Goal: Transaction & Acquisition: Obtain resource

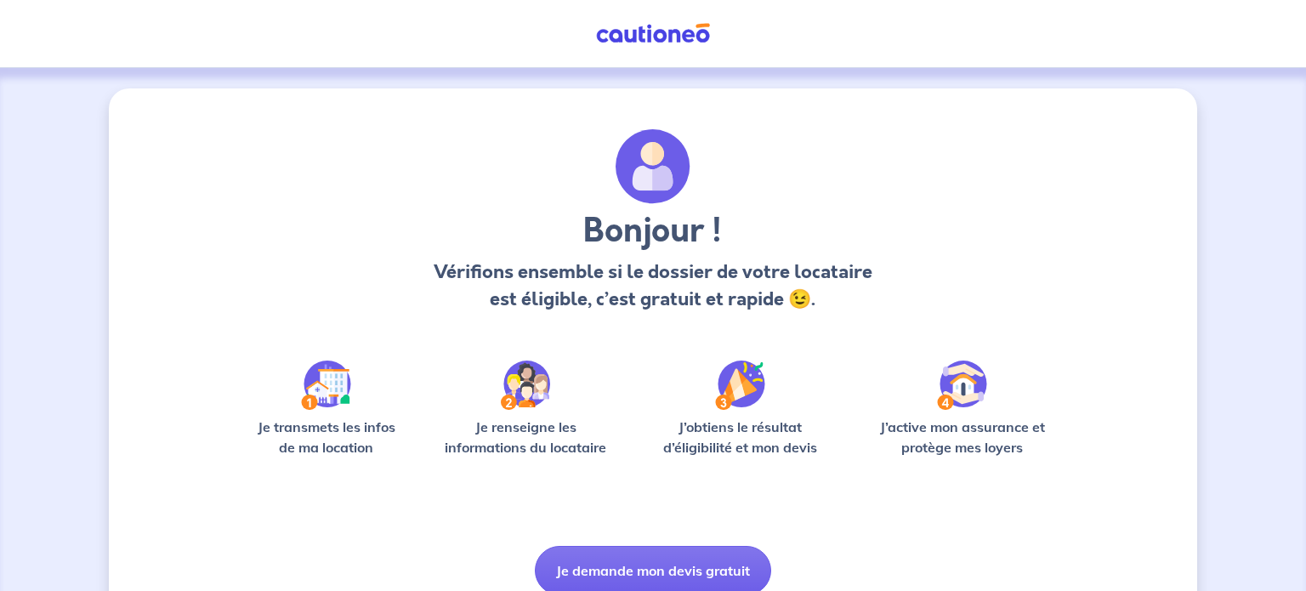
scroll to position [71, 0]
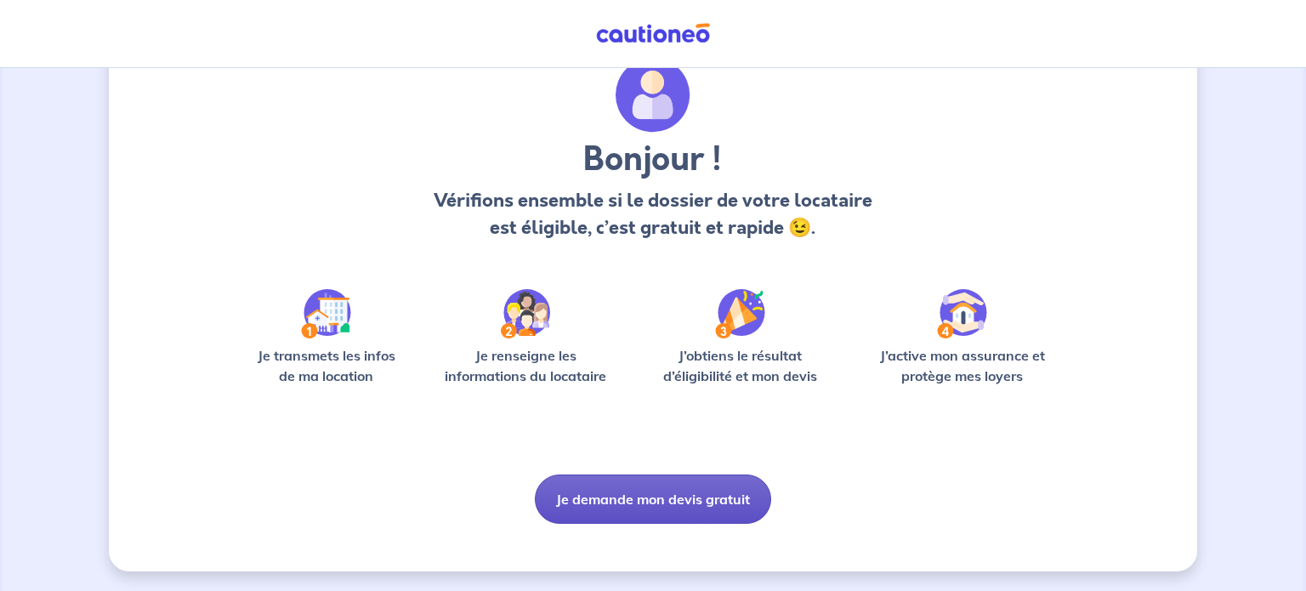
click at [614, 492] on button "Je demande mon devis gratuit" at bounding box center [653, 498] width 236 height 49
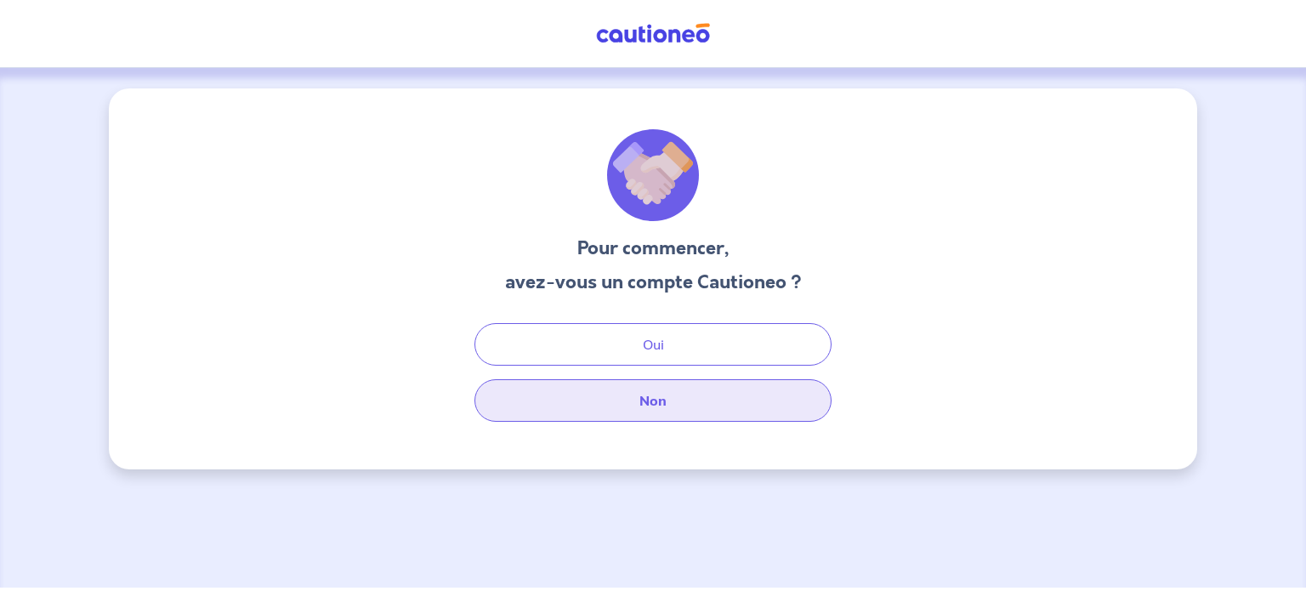
click at [636, 418] on button "Non" at bounding box center [652, 400] width 357 height 43
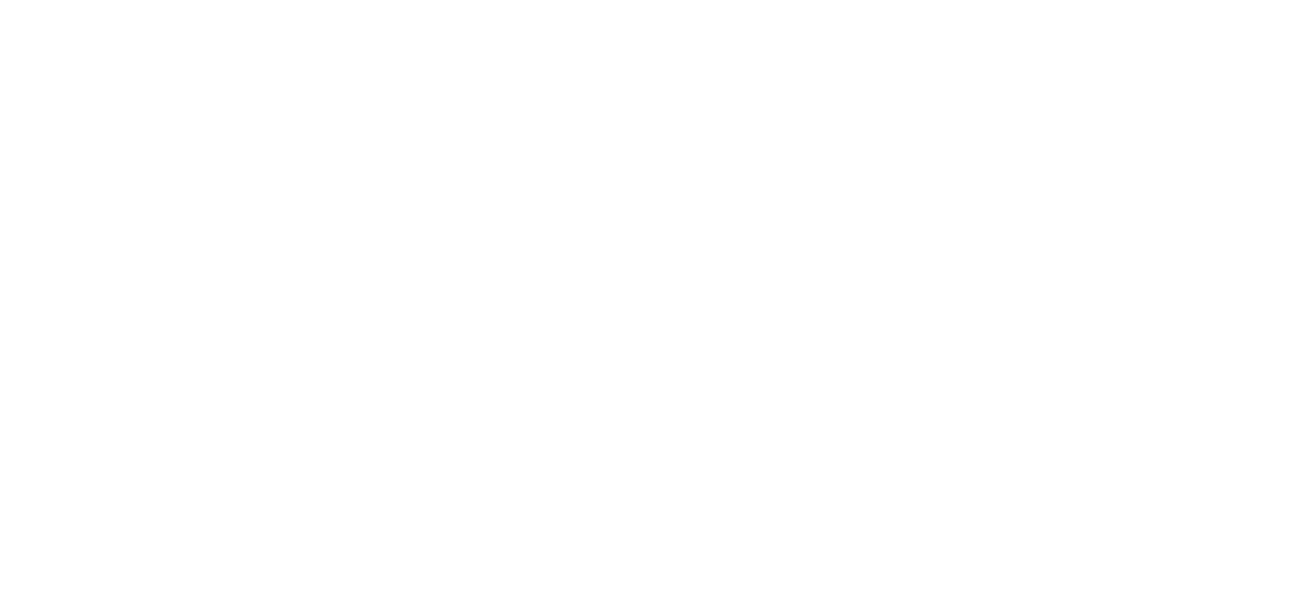
select select "FR"
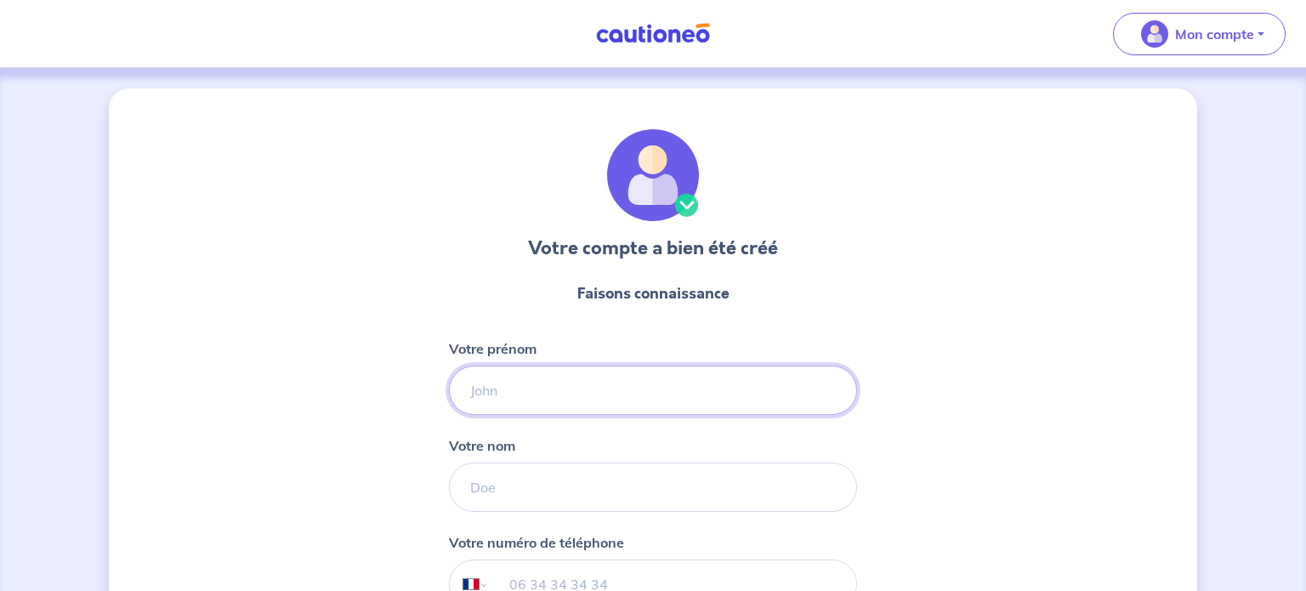
click at [541, 383] on input "Votre prénom" at bounding box center [653, 390] width 408 height 49
type input "Sasha"
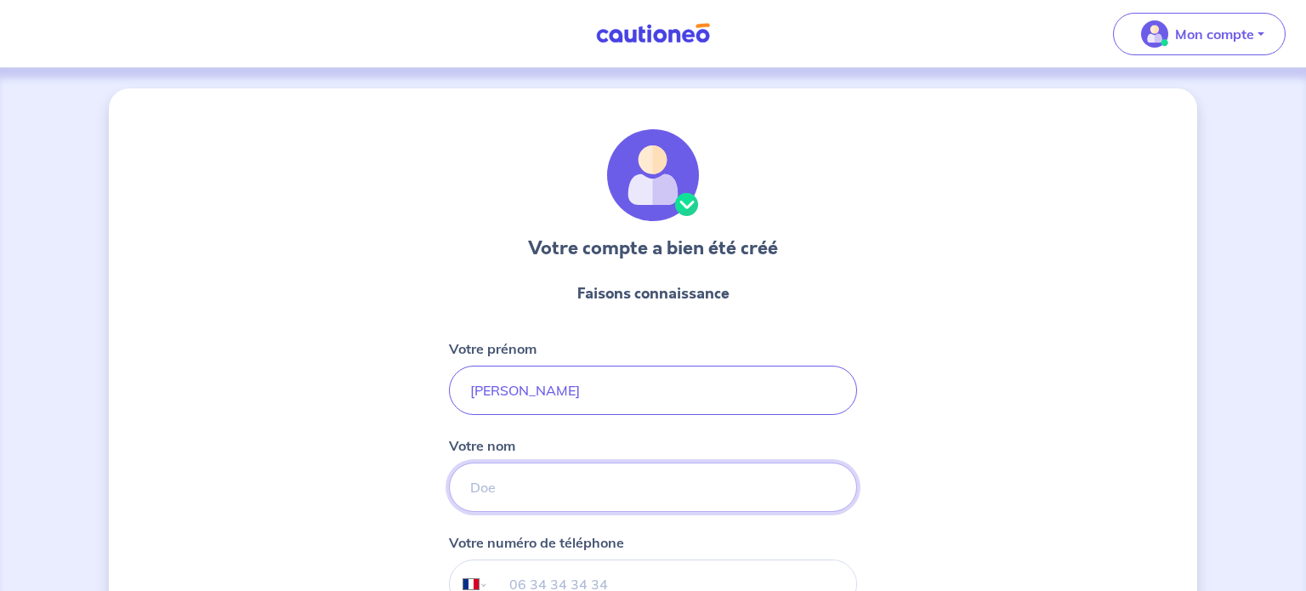
click at [518, 489] on input "Votre nom" at bounding box center [653, 487] width 408 height 49
type input "Lhermite"
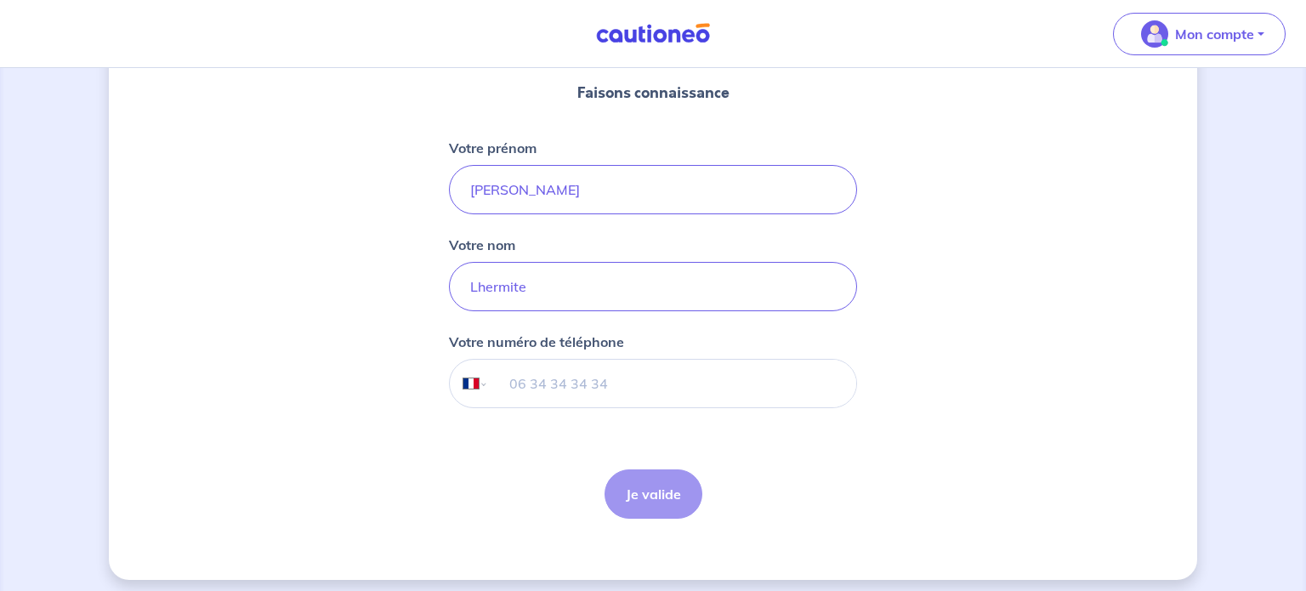
scroll to position [206, 0]
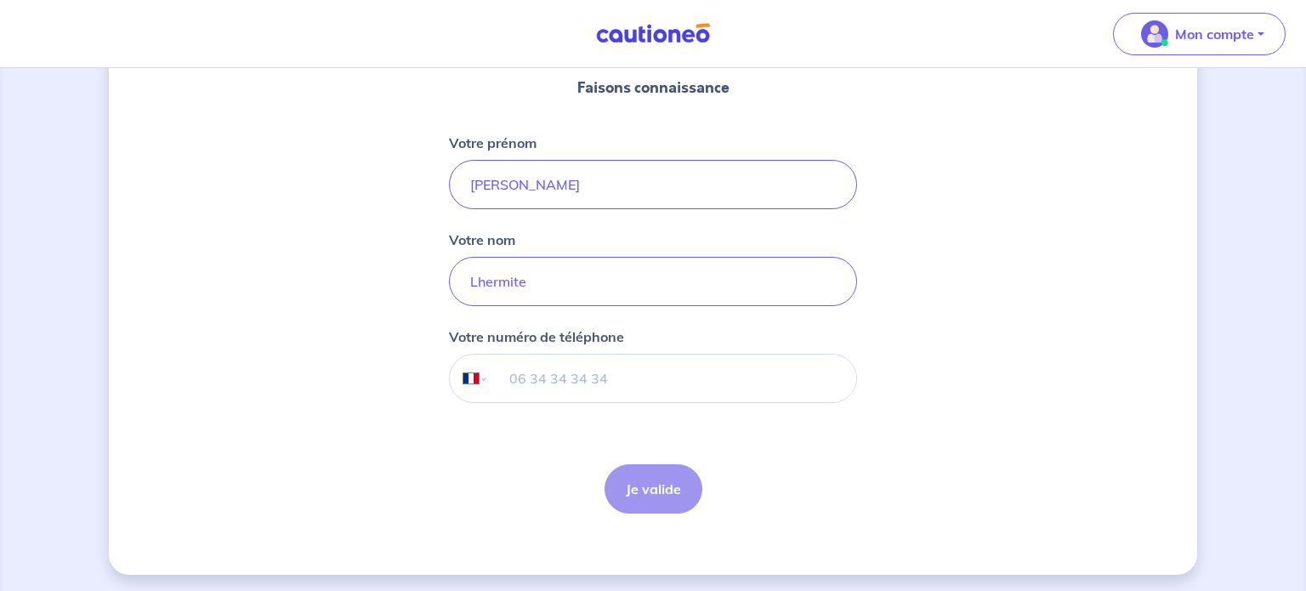
click at [547, 358] on input "tel" at bounding box center [672, 379] width 367 height 48
type input "06 08 61 27 98"
click at [657, 485] on button "Je valide" at bounding box center [654, 488] width 98 height 49
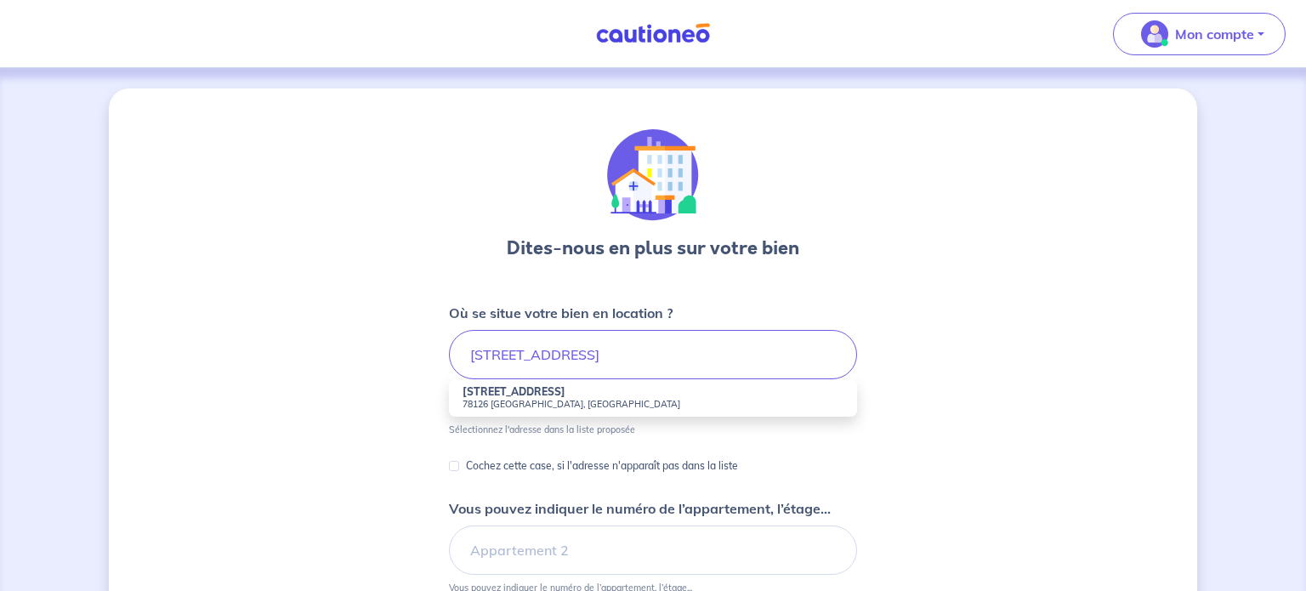
click at [647, 396] on li "10 Grande Rue 78126 Aulnay-sur-Mauldre, France" at bounding box center [653, 397] width 408 height 37
type input "10 Grande Rue, 78126 Aulnay-sur-Mauldre, France"
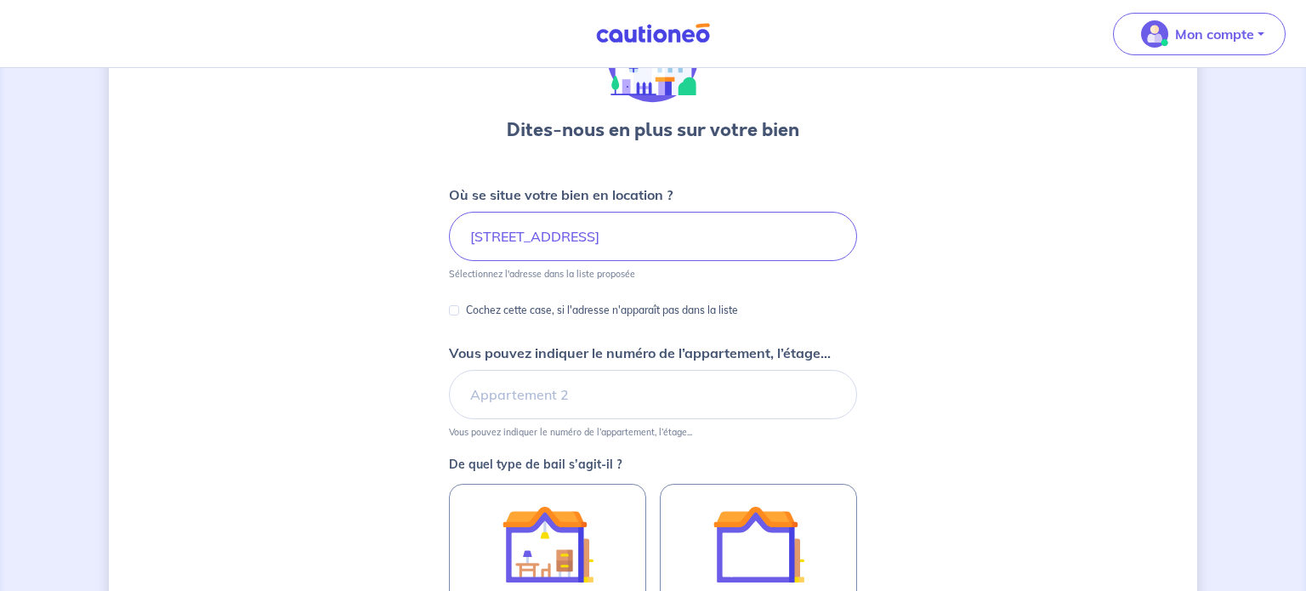
scroll to position [123, 0]
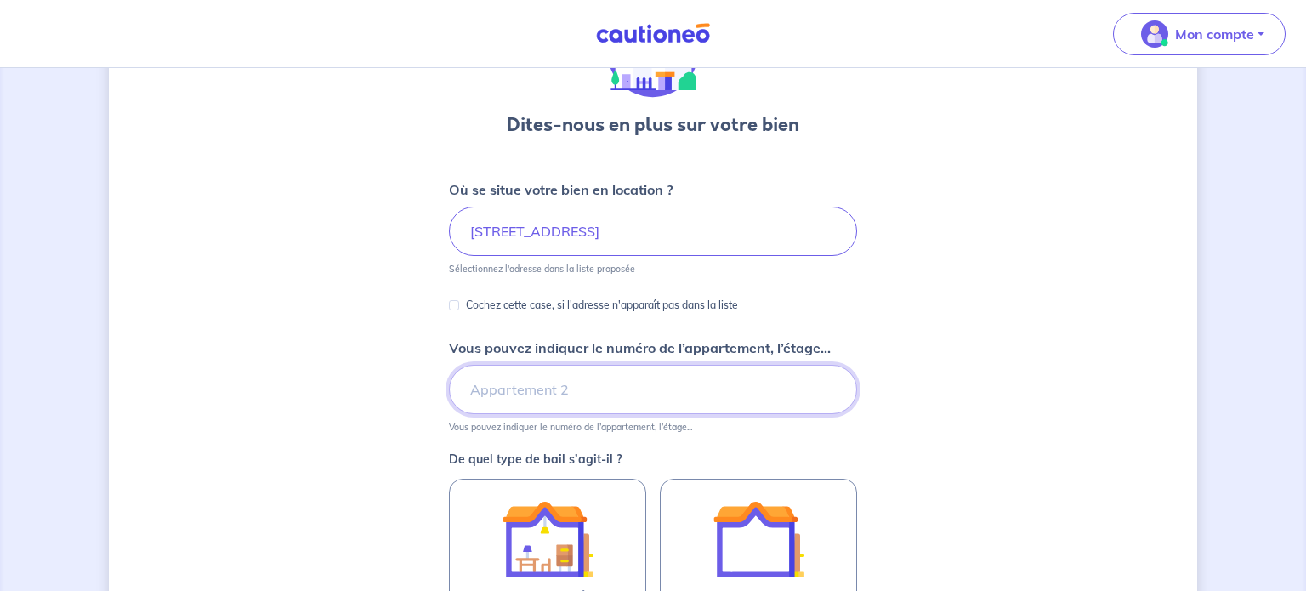
click at [634, 406] on input "Vous pouvez indiquer le numéro de l’appartement, l’étage..." at bounding box center [653, 389] width 408 height 49
type input "etage 1"
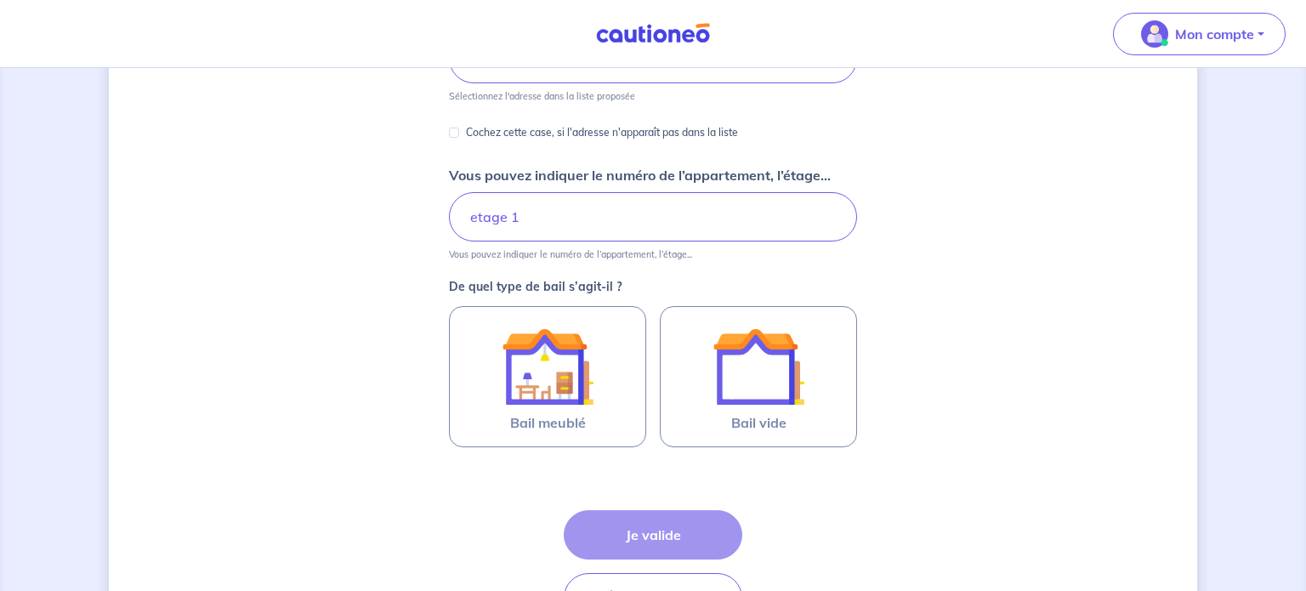
scroll to position [299, 0]
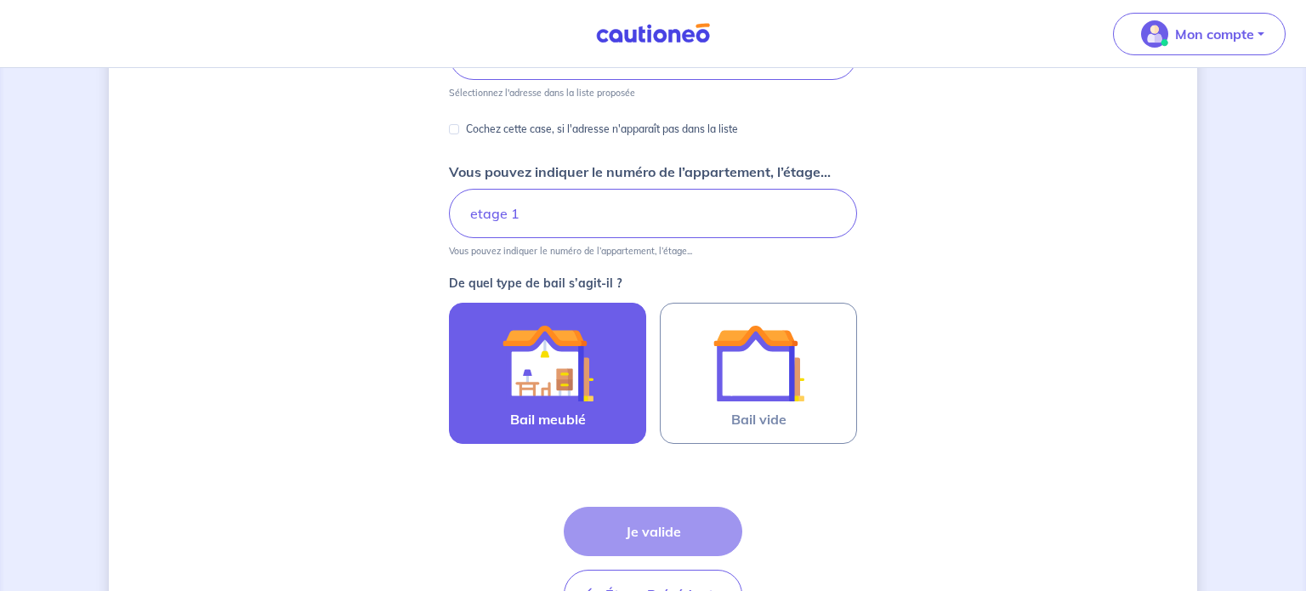
click at [572, 358] on img at bounding box center [548, 363] width 92 height 92
click at [0, 0] on input "Bail meublé" at bounding box center [0, 0] width 0 height 0
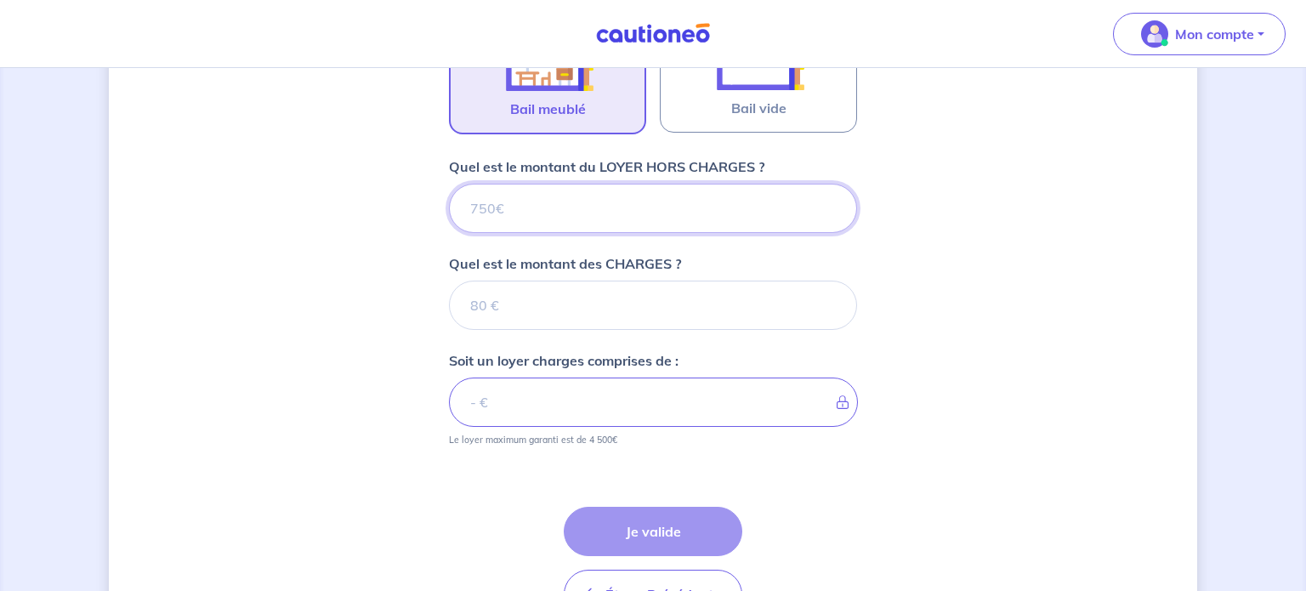
scroll to position [608, 0]
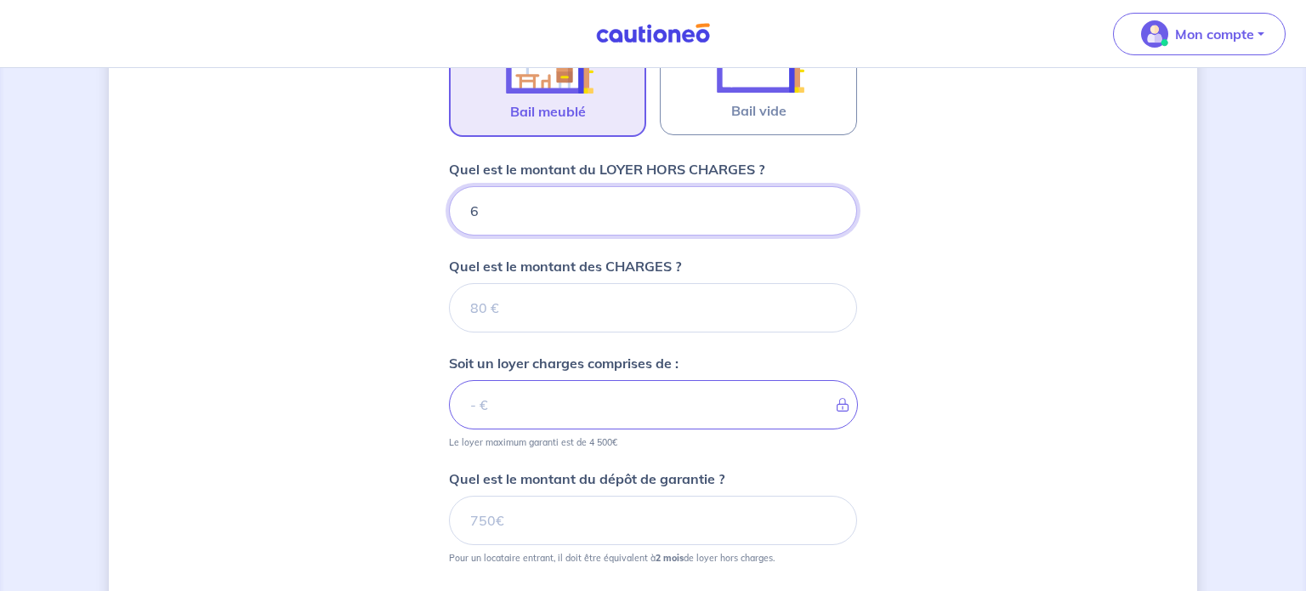
type input "65"
type input "650"
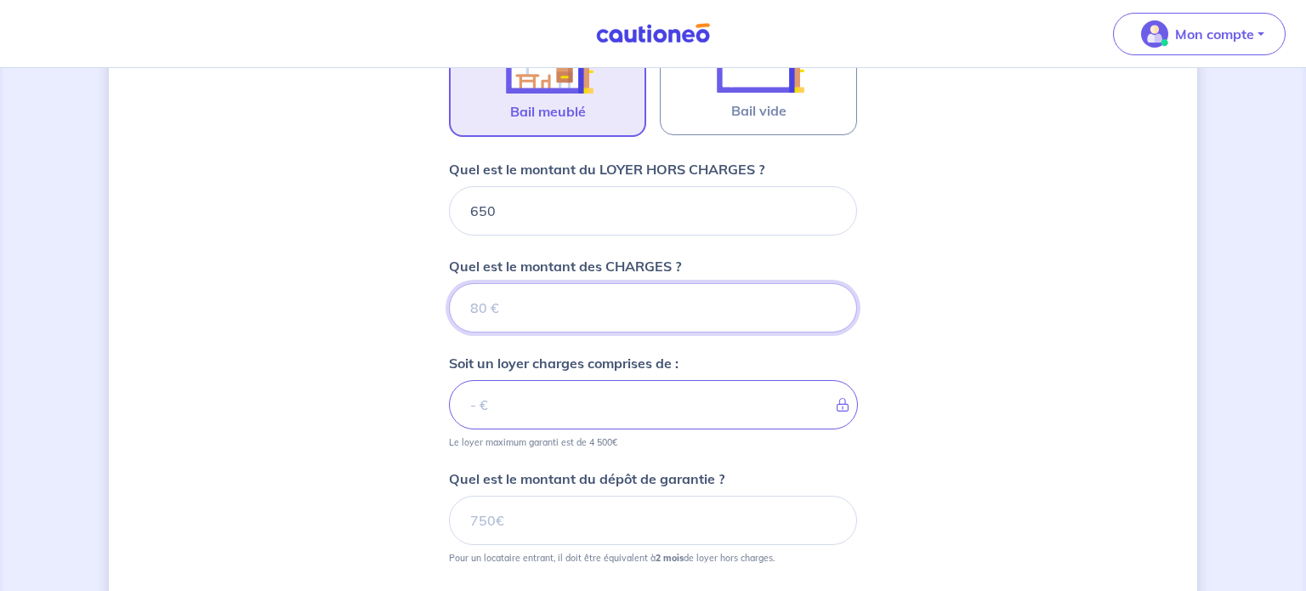
click at [641, 311] on input "Quel est le montant des CHARGES ?" at bounding box center [653, 307] width 408 height 49
type input "45"
type input "695"
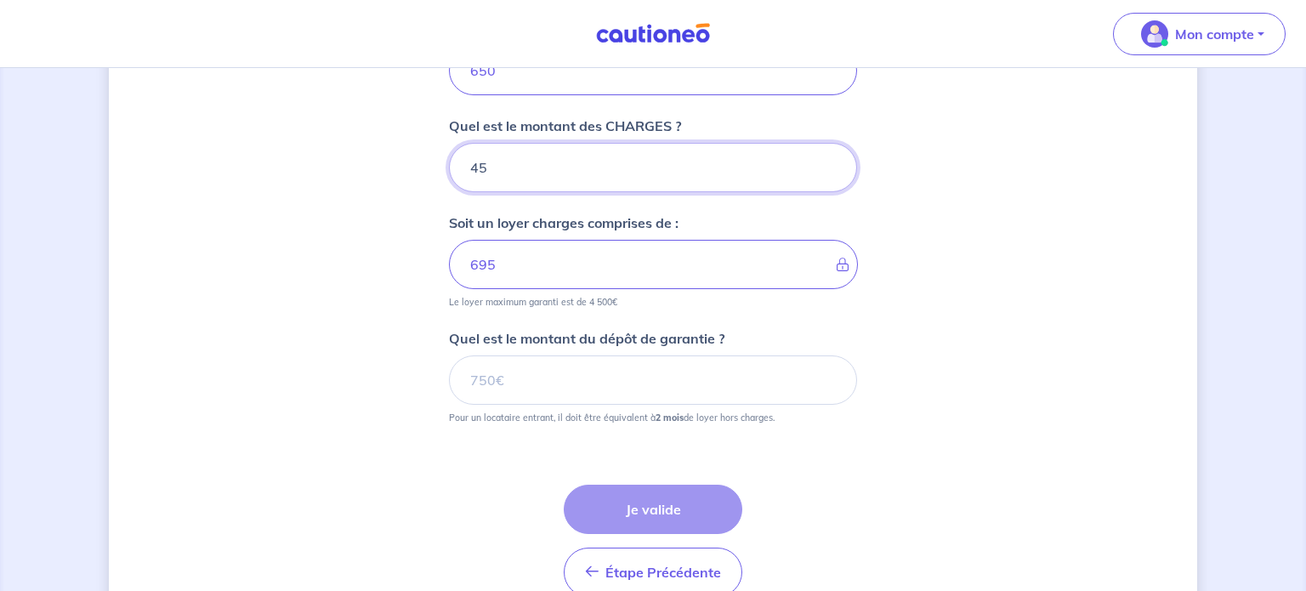
scroll to position [752, 0]
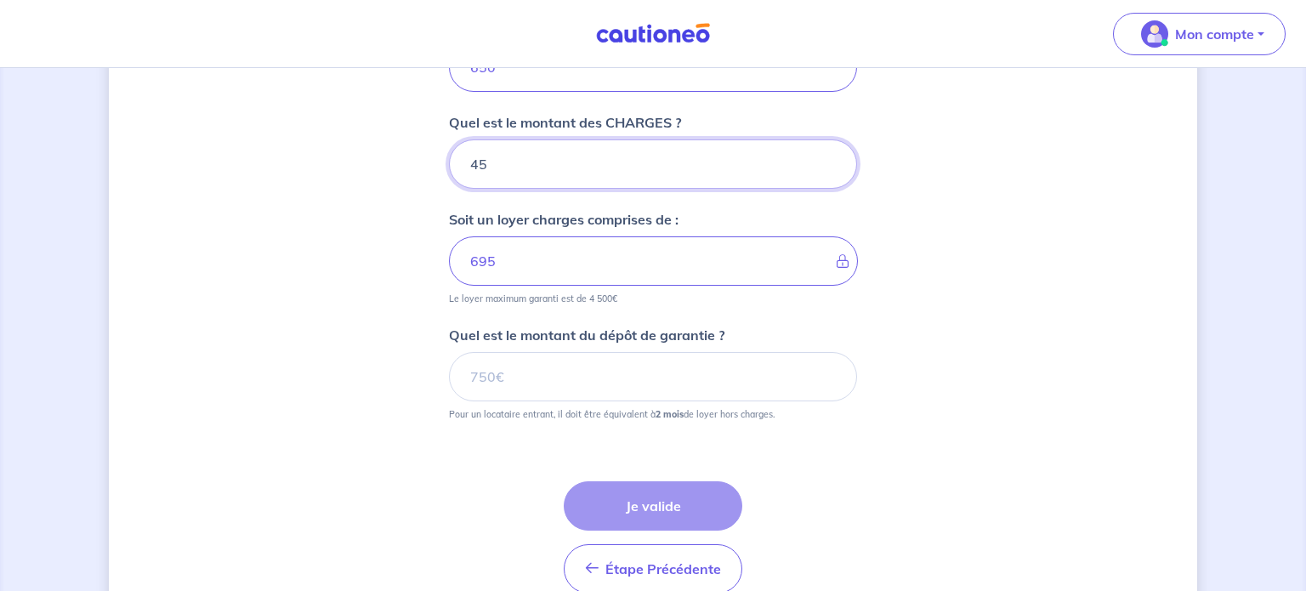
type input "45"
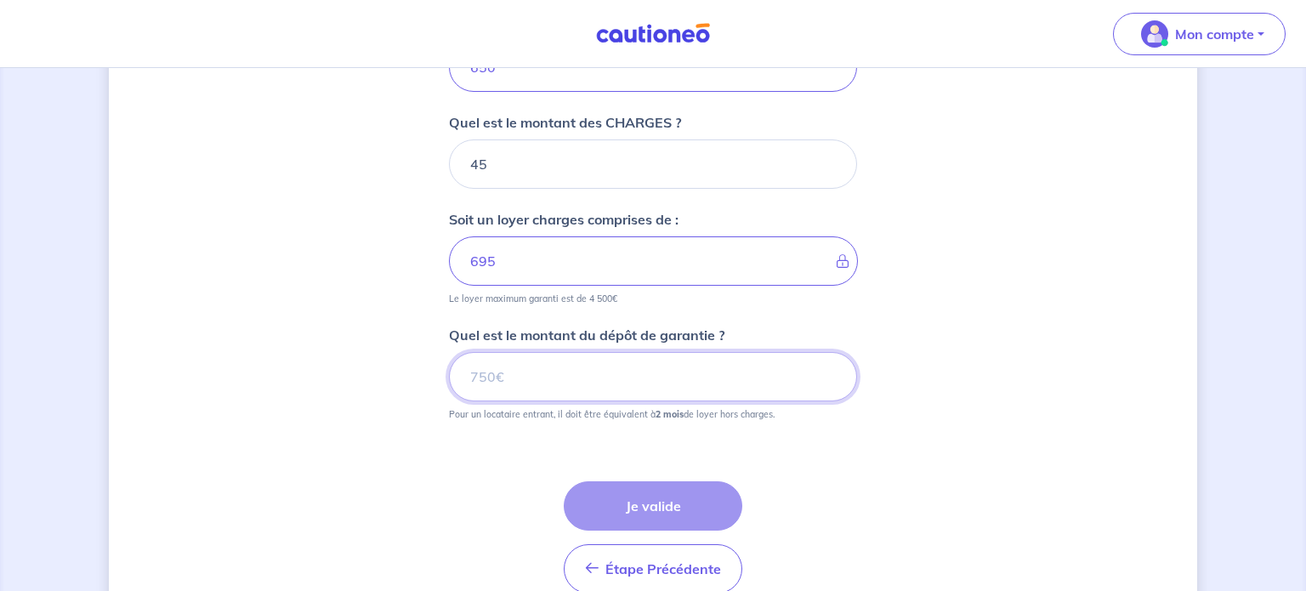
click at [639, 366] on input "Quel est le montant du dépôt de garantie ?" at bounding box center [653, 376] width 408 height 49
type input "1300"
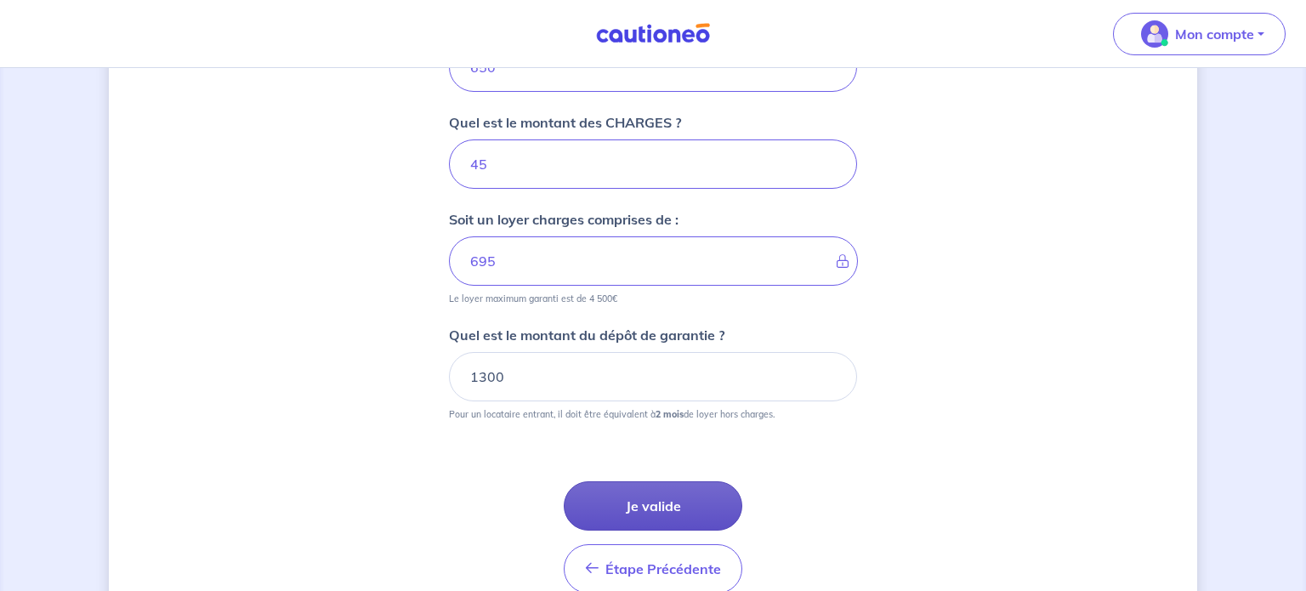
click at [699, 492] on button "Je valide" at bounding box center [653, 505] width 179 height 49
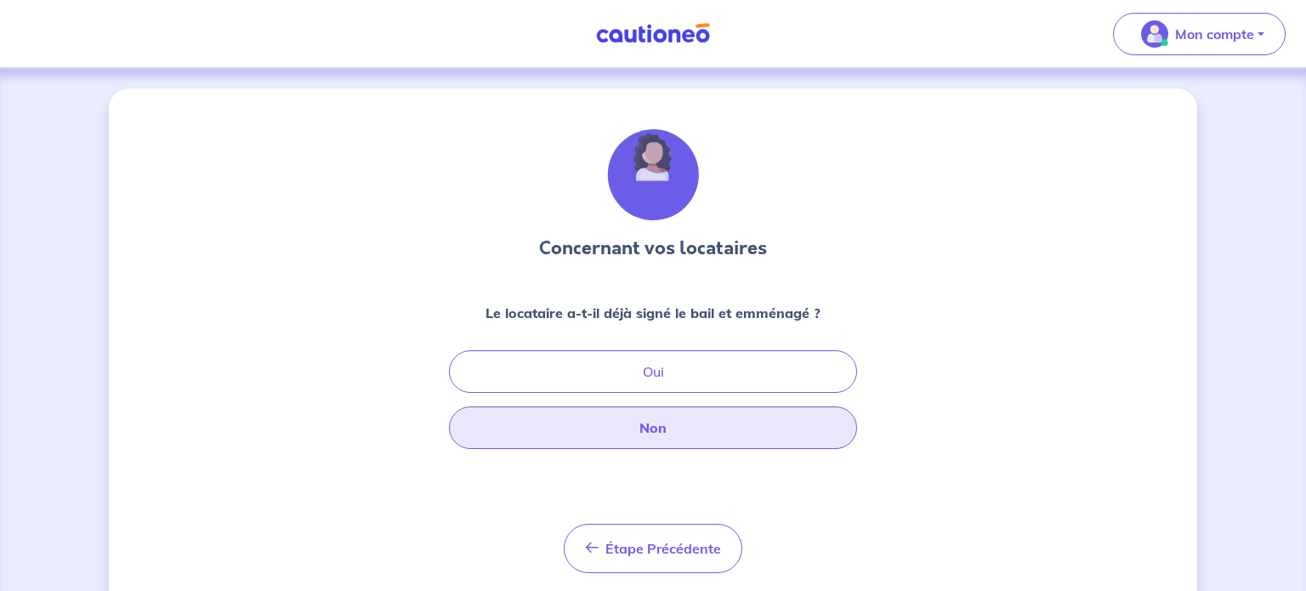
click at [668, 418] on button "Non" at bounding box center [653, 427] width 408 height 43
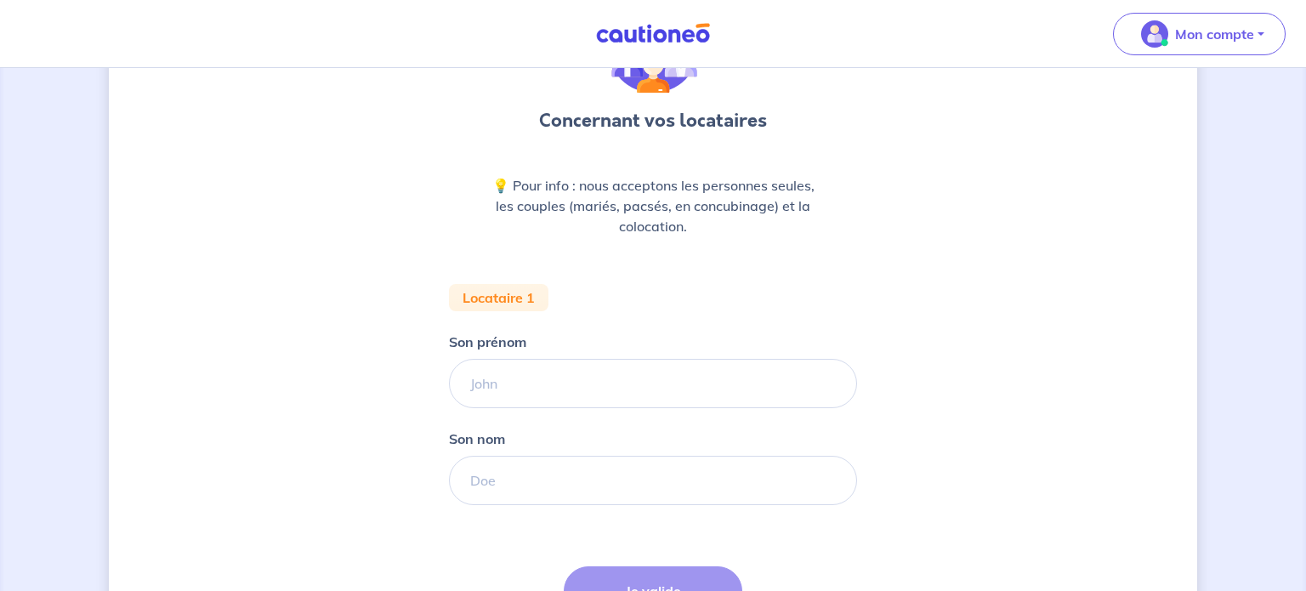
scroll to position [133, 0]
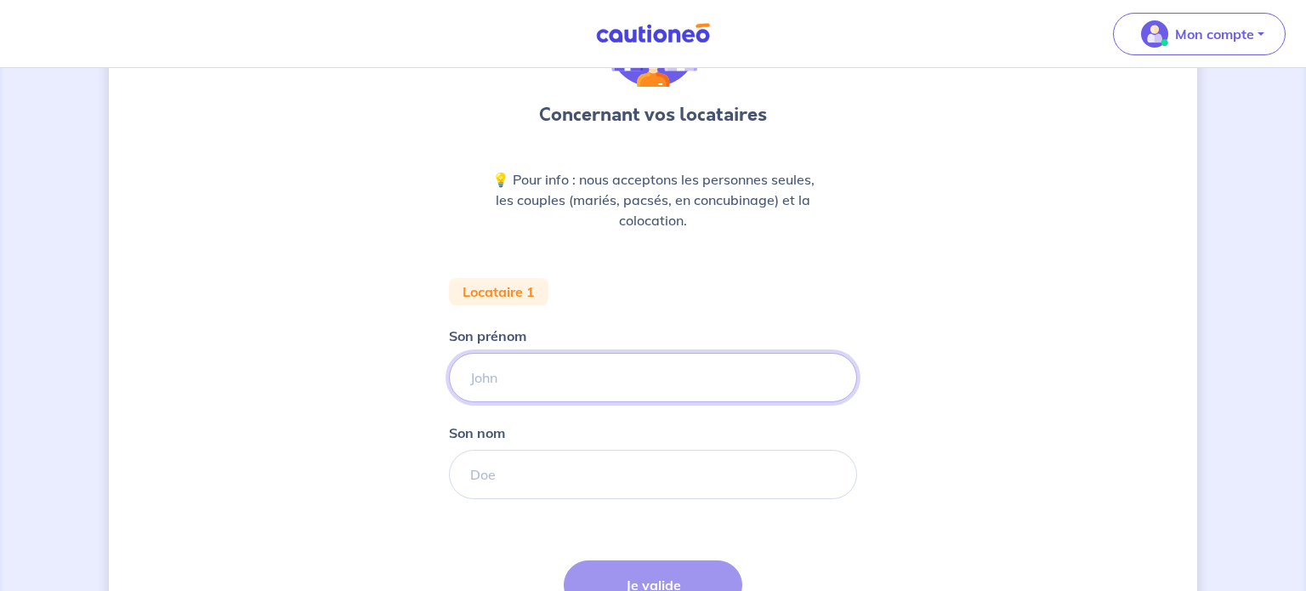
click at [588, 384] on input "Son prénom" at bounding box center [653, 377] width 408 height 49
type input "Serguei"
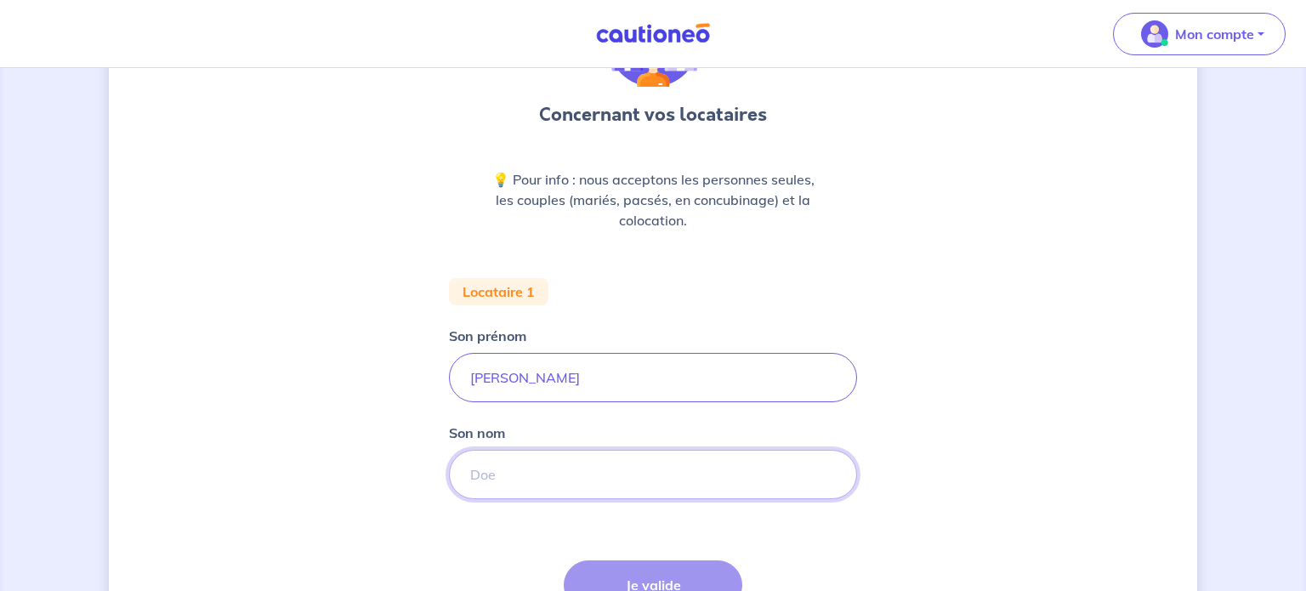
click at [569, 490] on input "Son nom" at bounding box center [653, 474] width 408 height 49
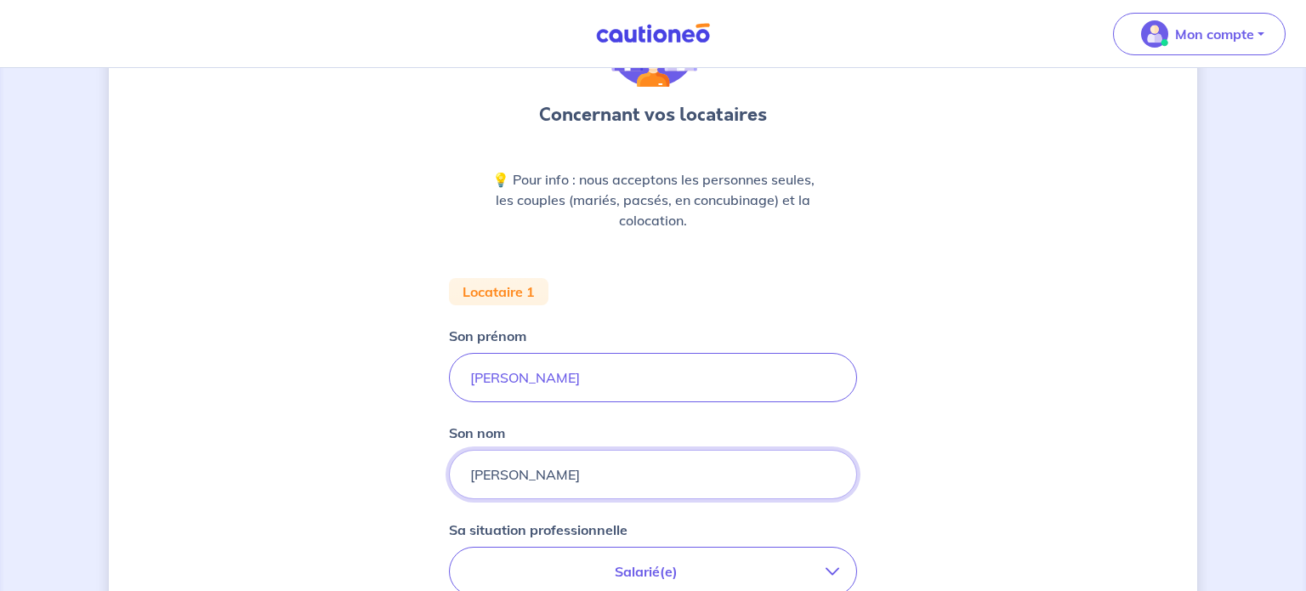
type input "hetzel"
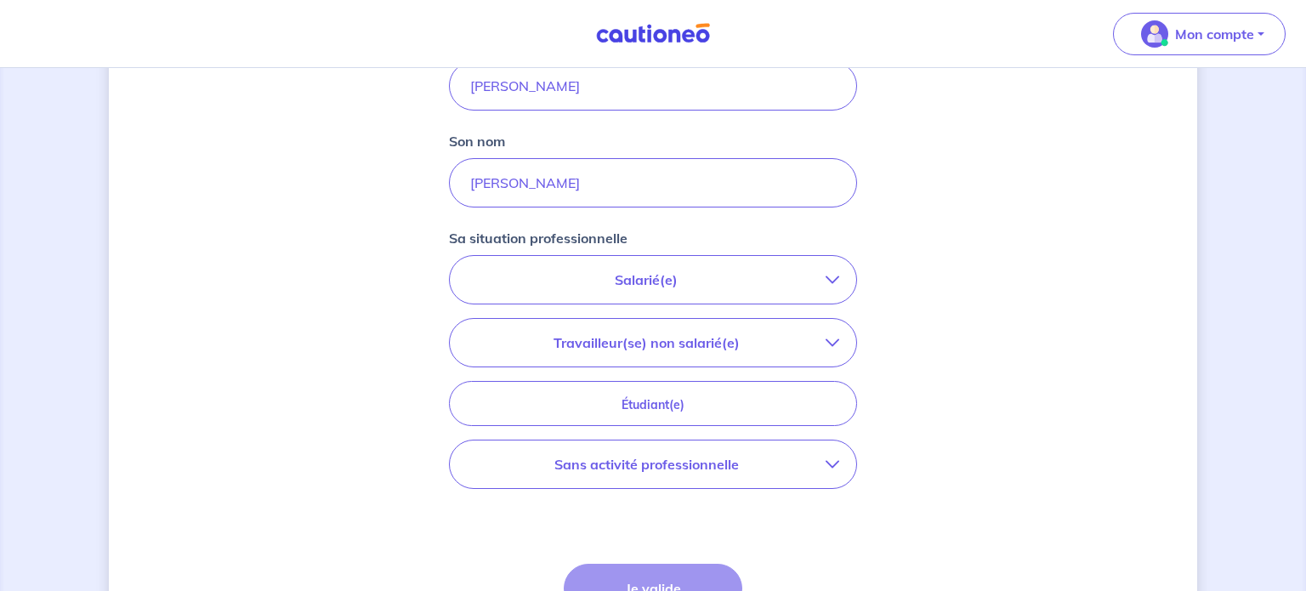
scroll to position [432, 0]
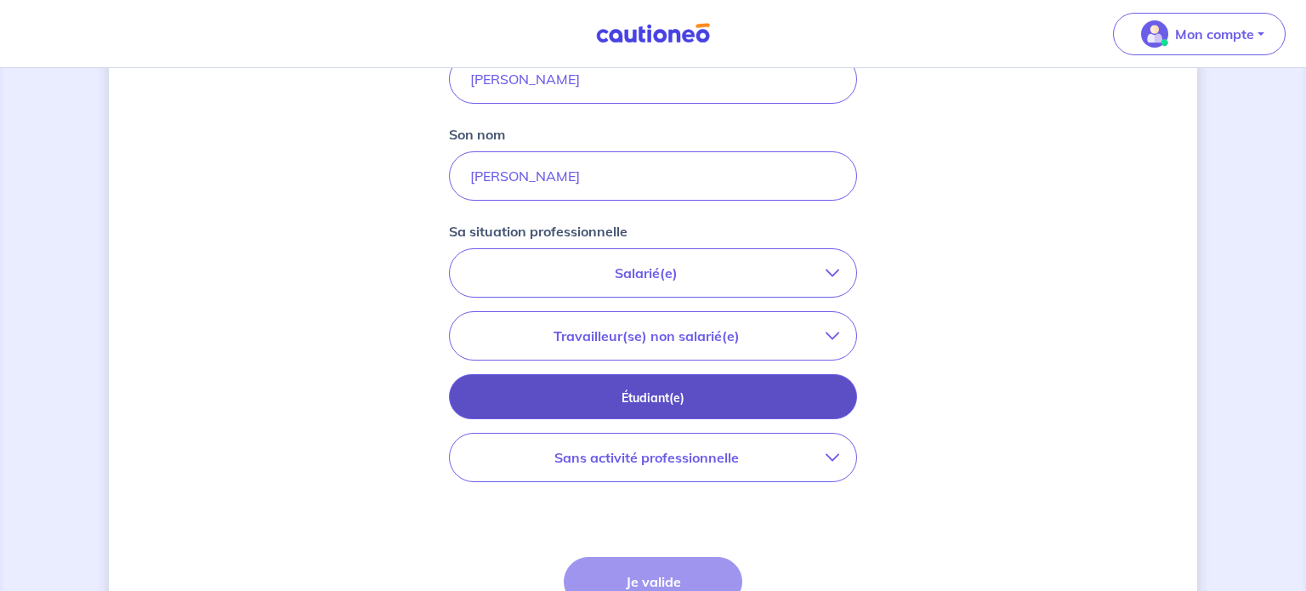
click at [721, 389] on p "Étudiant(e)" at bounding box center [653, 398] width 366 height 19
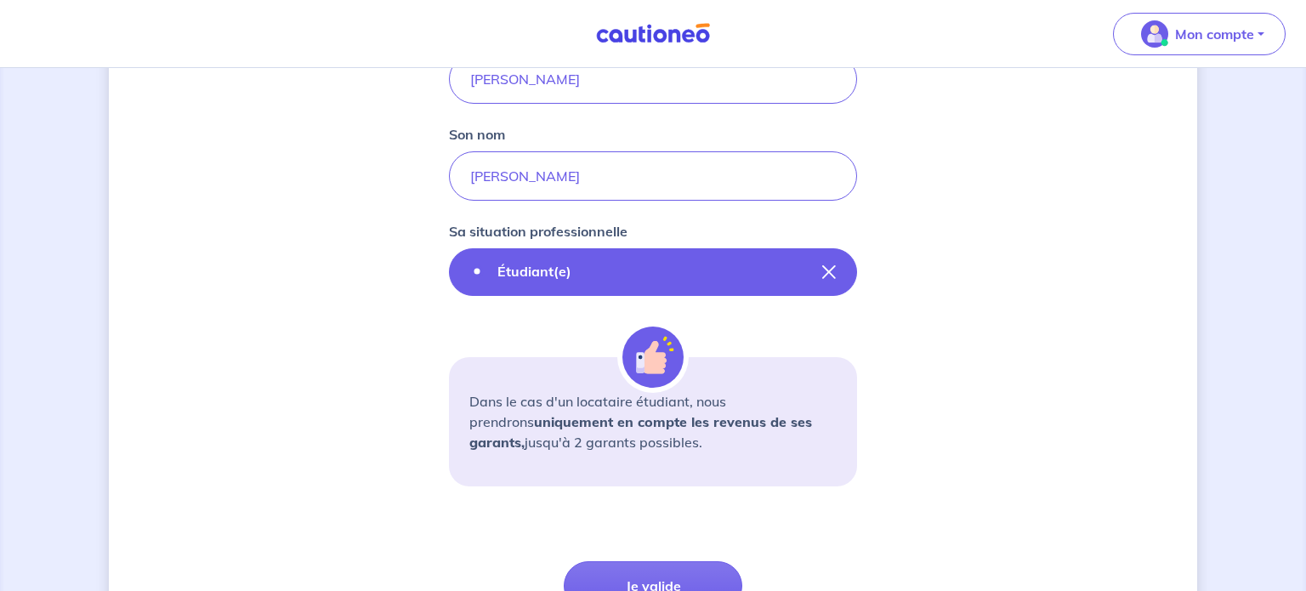
click at [826, 276] on icon "button" at bounding box center [829, 272] width 14 height 14
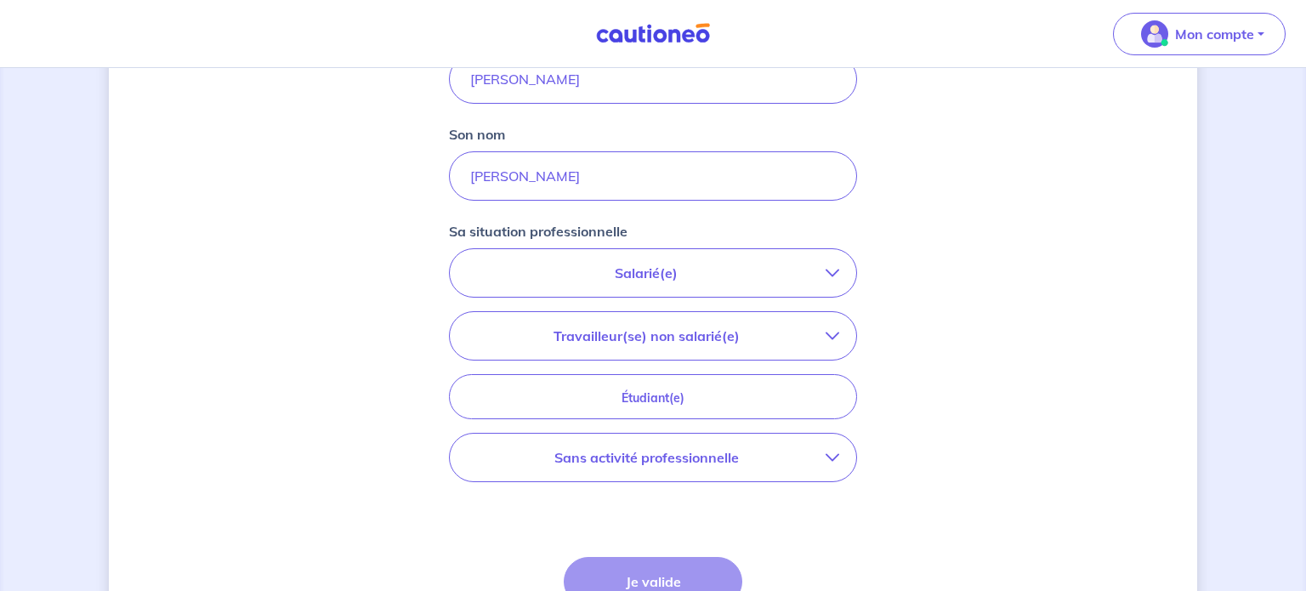
click at [832, 275] on icon "button" at bounding box center [833, 273] width 14 height 14
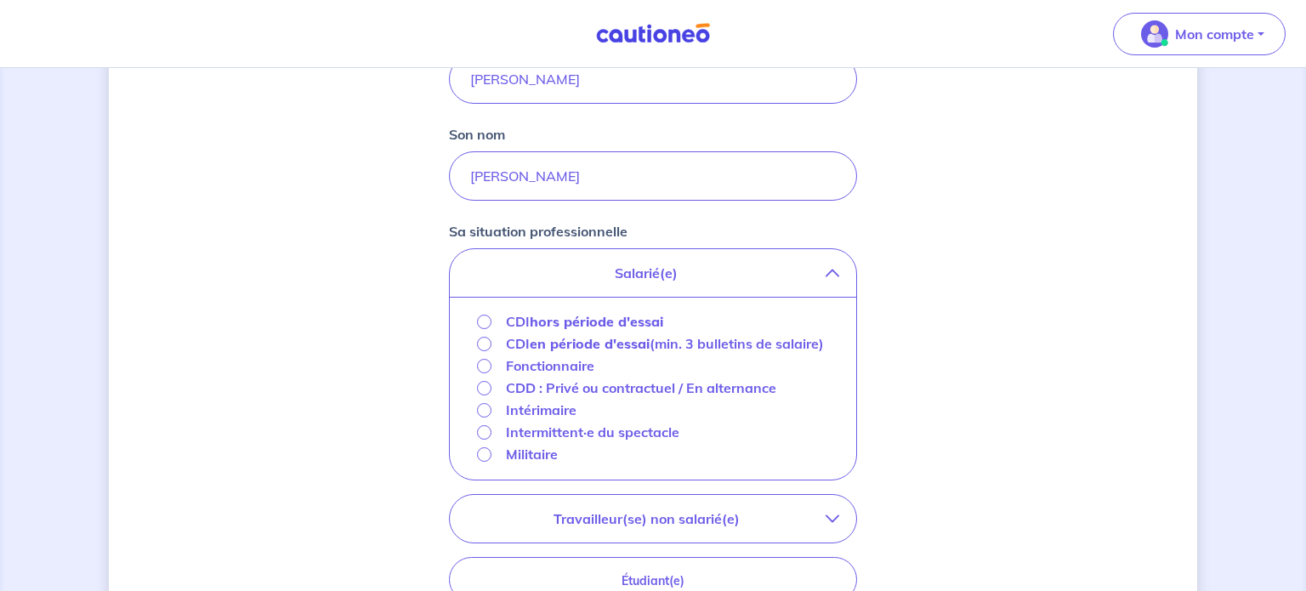
click at [832, 273] on icon "button" at bounding box center [833, 273] width 14 height 14
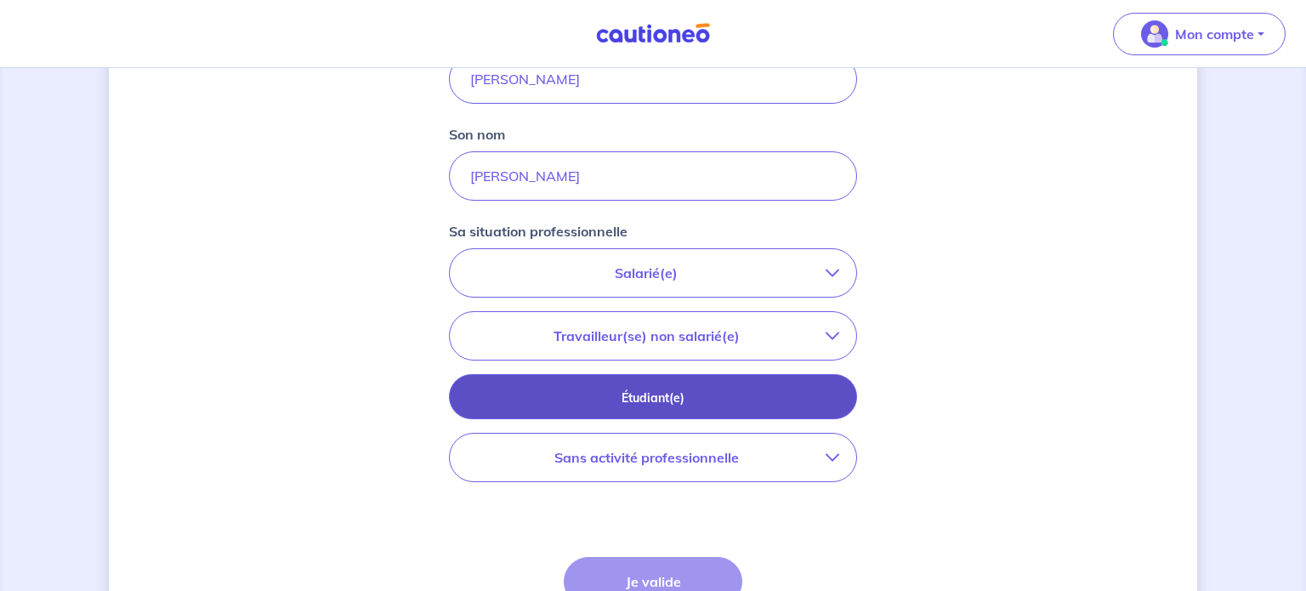
click at [820, 402] on p "Étudiant(e)" at bounding box center [653, 398] width 366 height 19
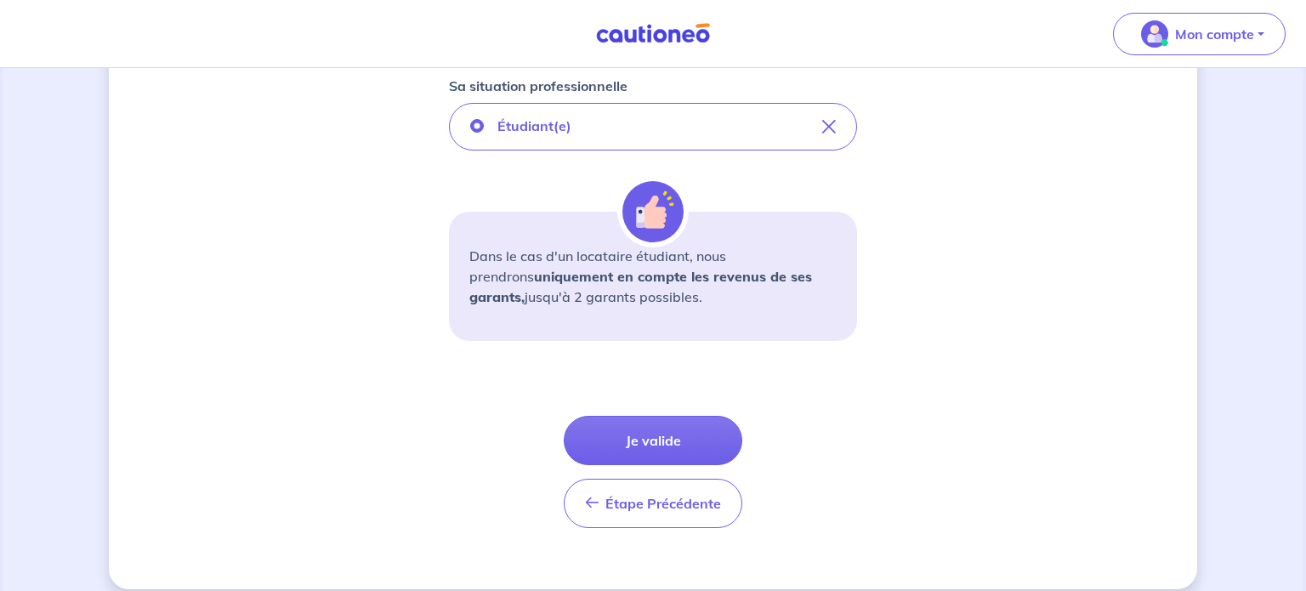
scroll to position [592, 0]
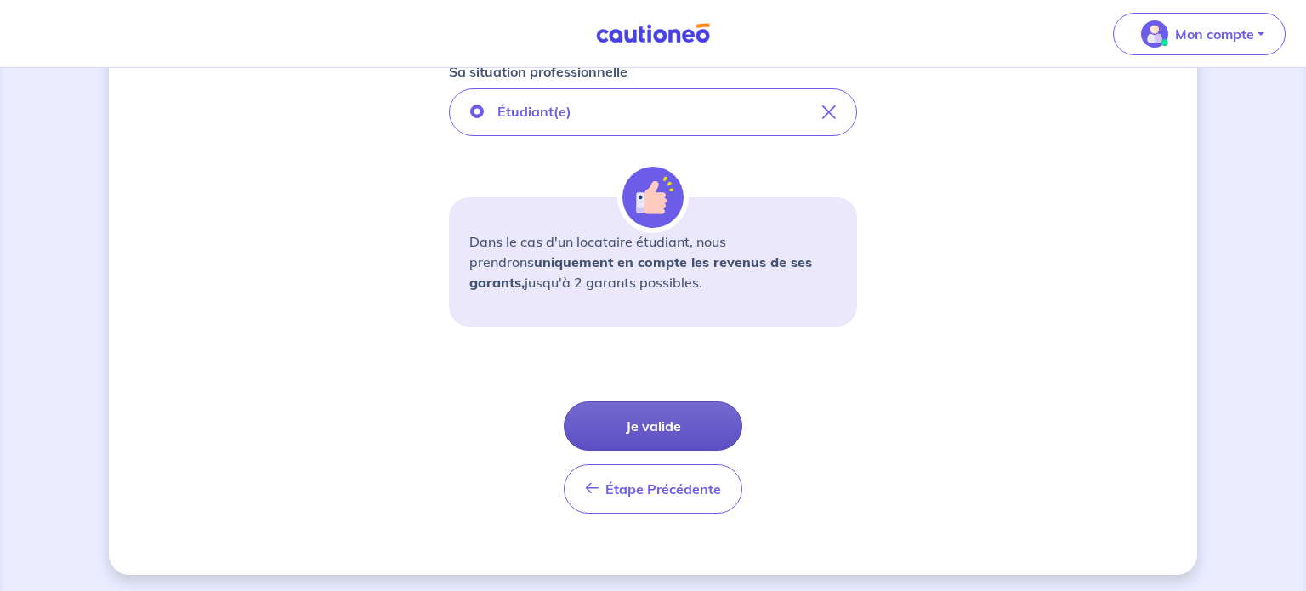
click at [672, 420] on button "Je valide" at bounding box center [653, 425] width 179 height 49
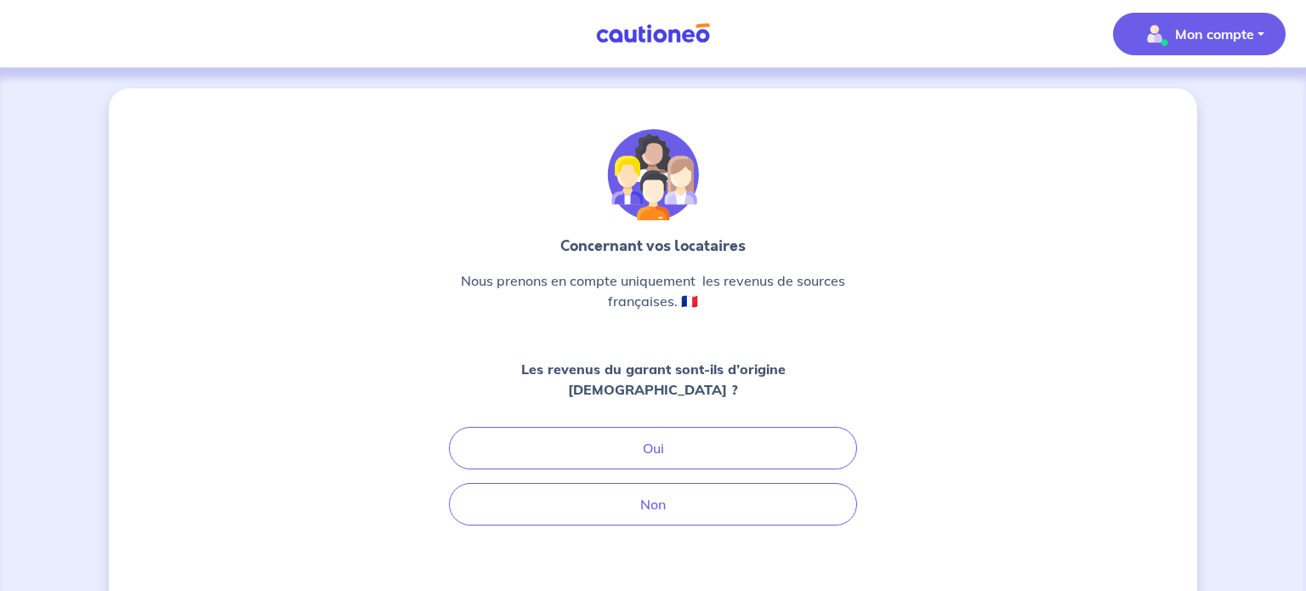
click at [1202, 33] on p "Mon compte" at bounding box center [1214, 34] width 79 height 20
click at [1202, 115] on link "Mes informations" at bounding box center [1182, 105] width 137 height 27
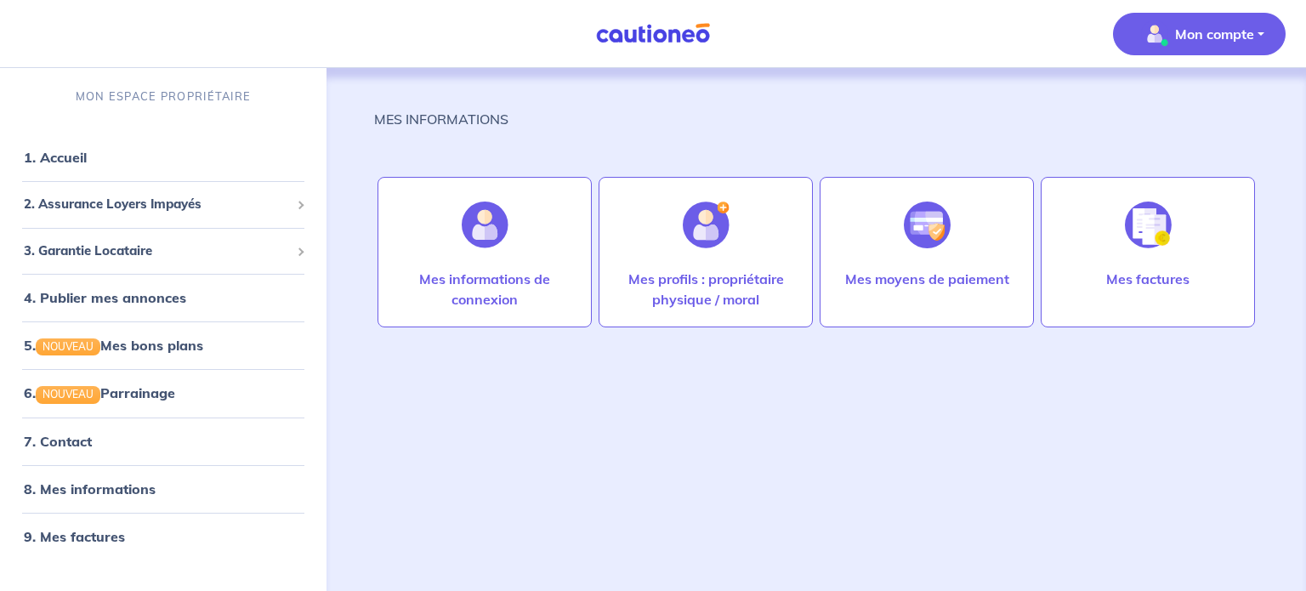
click at [685, 36] on img at bounding box center [653, 33] width 128 height 21
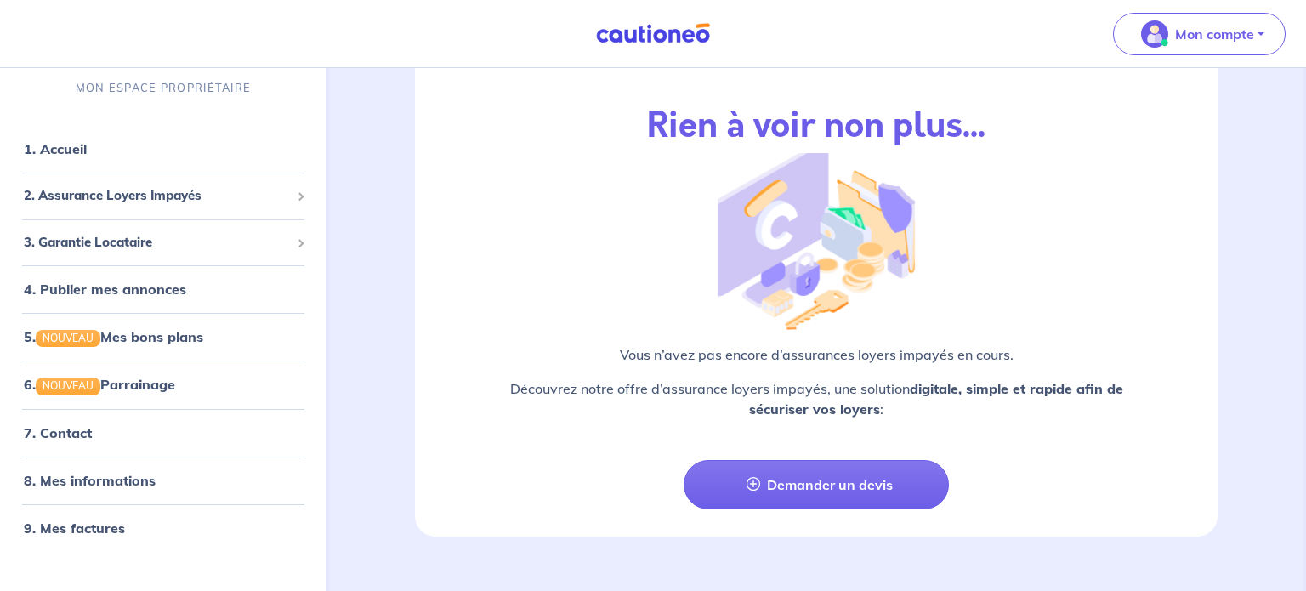
scroll to position [2024, 0]
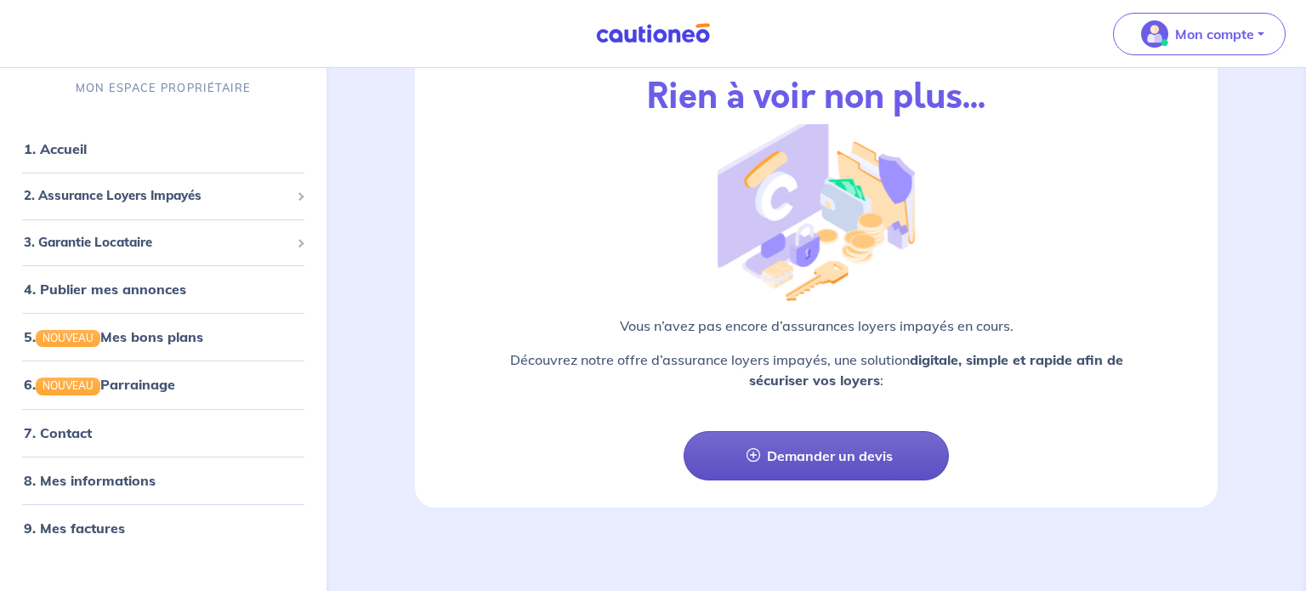
click at [802, 443] on link "Demander un devis" at bounding box center [816, 455] width 264 height 49
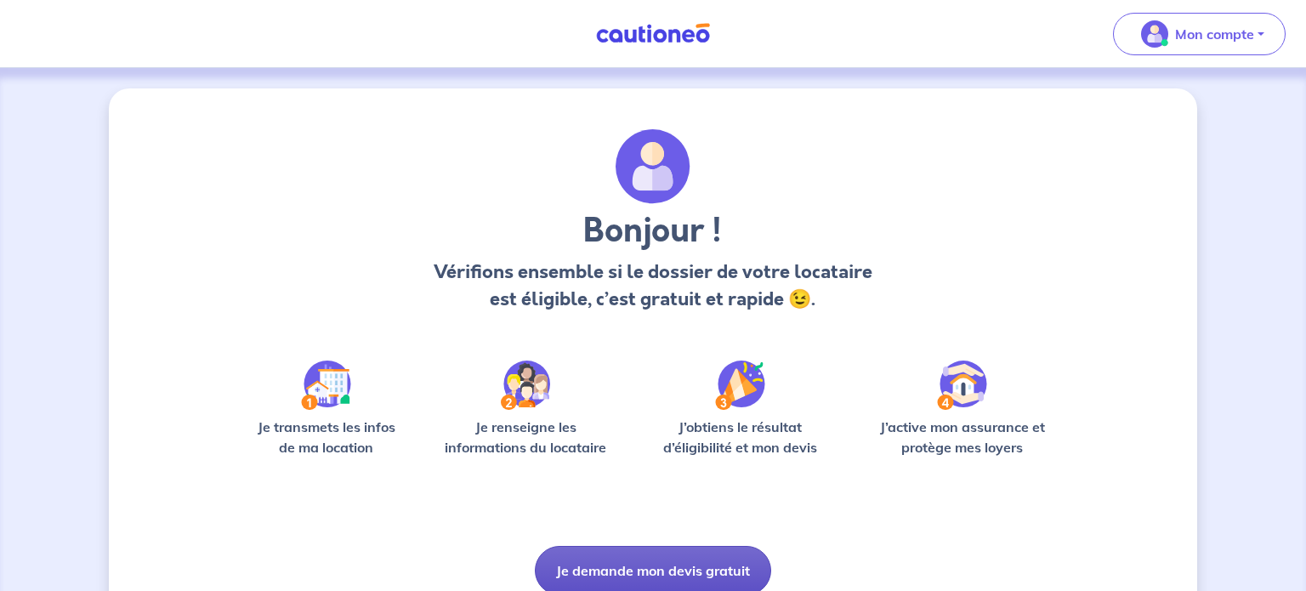
click at [691, 565] on button "Je demande mon devis gratuit" at bounding box center [653, 570] width 236 height 49
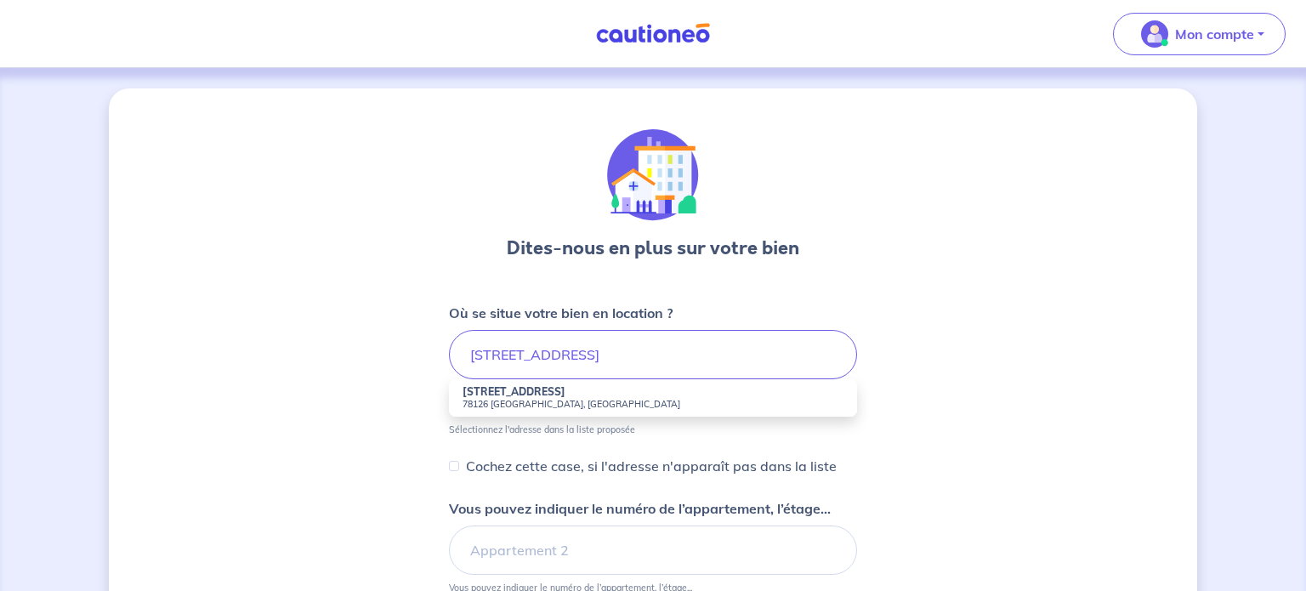
click at [647, 398] on small "78126 Aulnay-sur-Mauldre, France" at bounding box center [653, 404] width 381 height 12
type input "10 Grande Rue, 78126 Aulnay-sur-Mauldre, France"
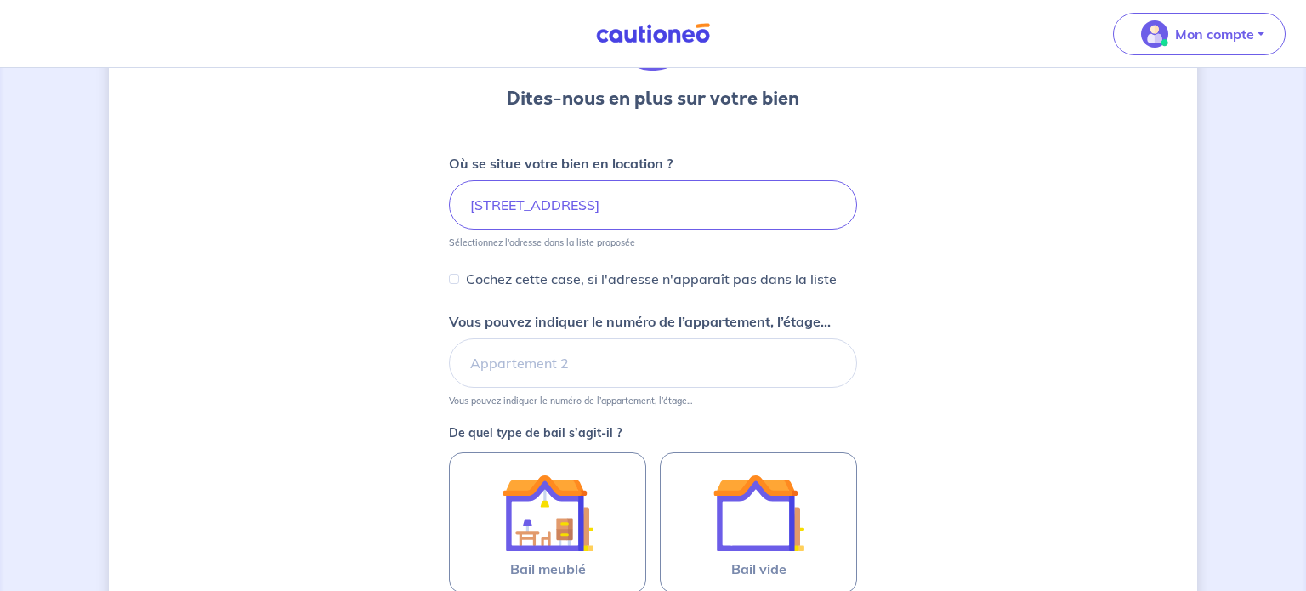
scroll to position [163, 0]
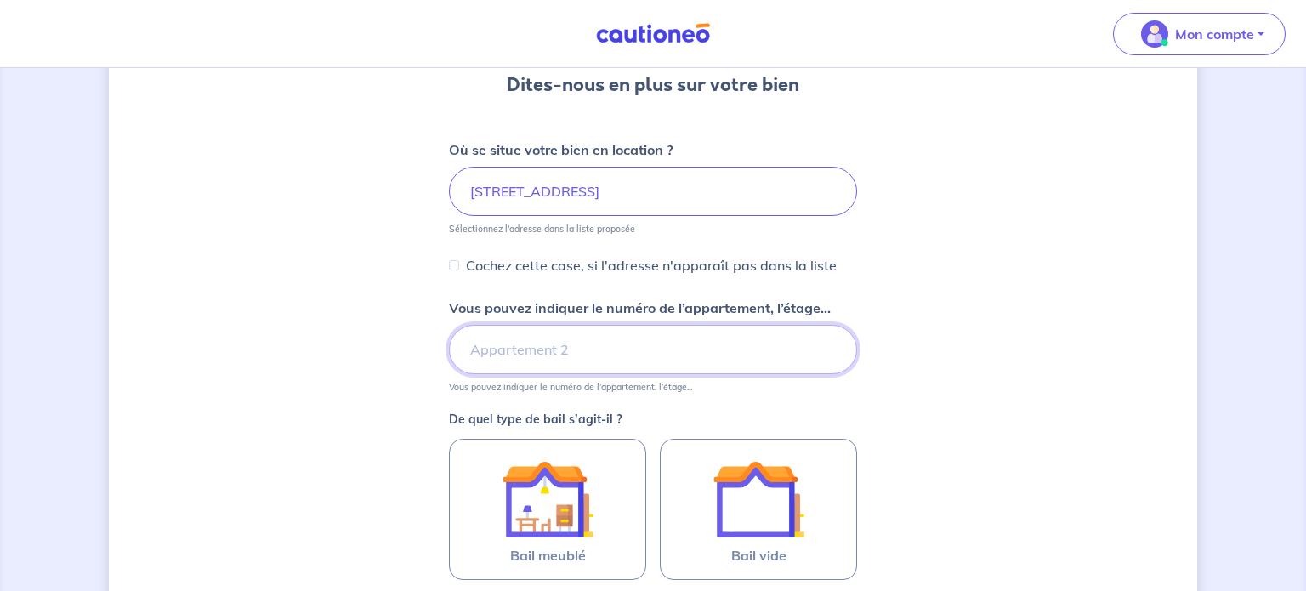
click at [561, 350] on input "Vous pouvez indiquer le numéro de l’appartement, l’étage..." at bounding box center [653, 349] width 408 height 49
type input "etage 1"
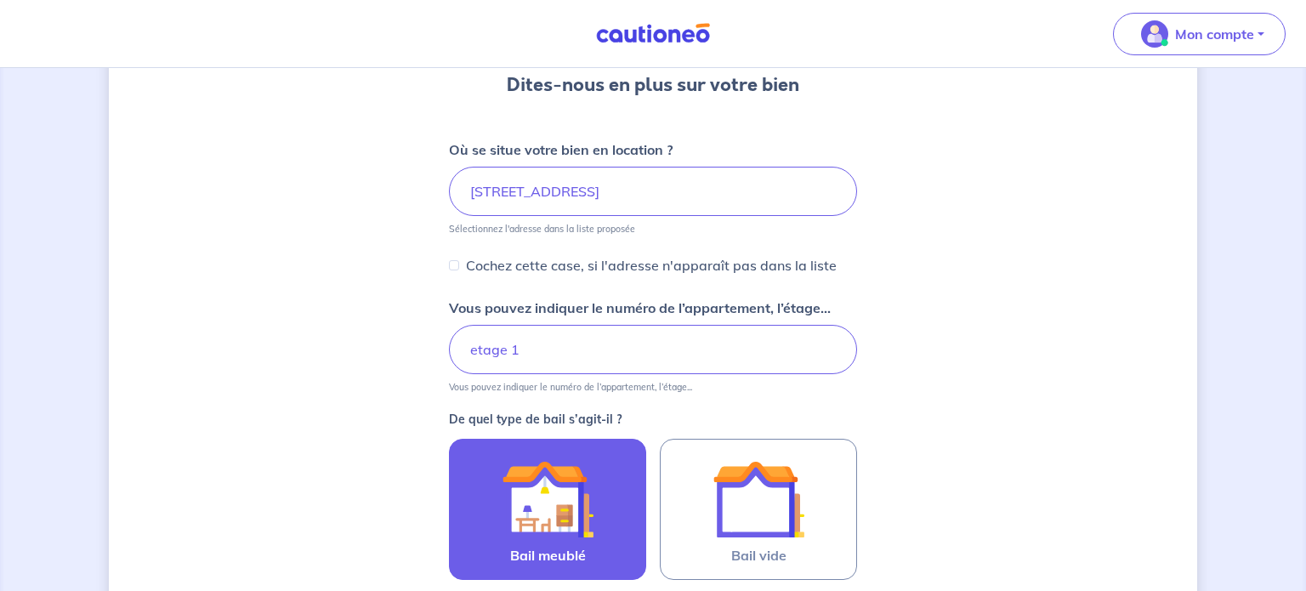
click at [568, 465] on img at bounding box center [548, 499] width 92 height 92
click at [0, 0] on input "Bail meublé" at bounding box center [0, 0] width 0 height 0
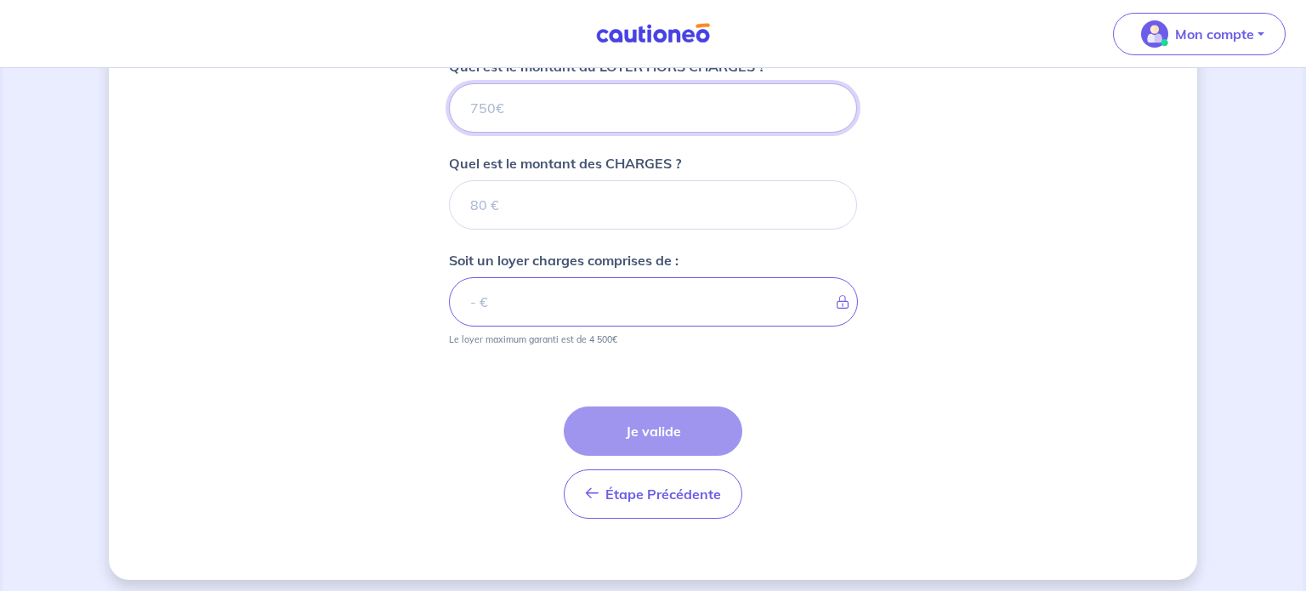
scroll to position [717, 0]
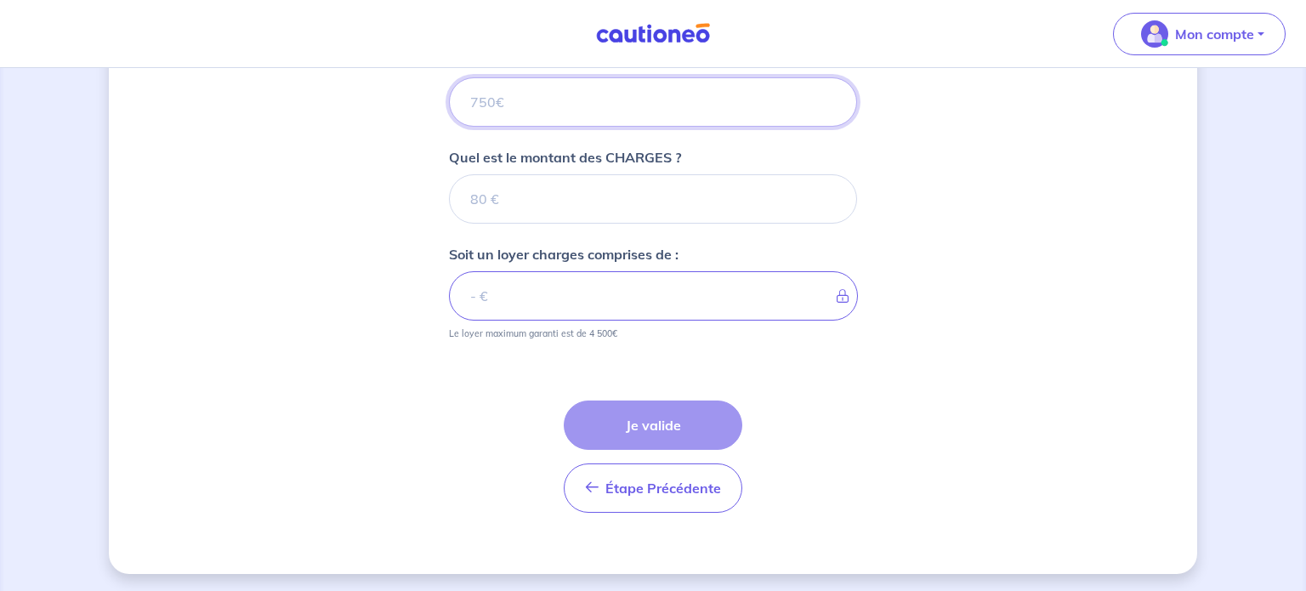
click at [574, 97] on input "Quel est le montant du LOYER HORS CHARGES ?" at bounding box center [653, 101] width 408 height 49
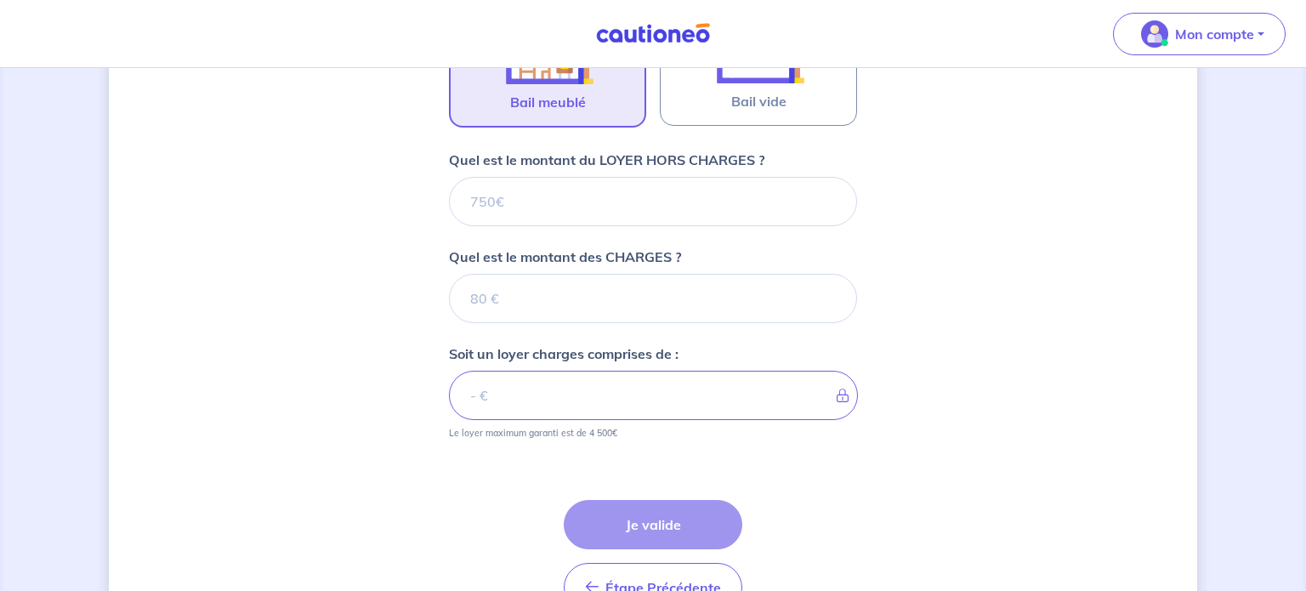
scroll to position [614, 0]
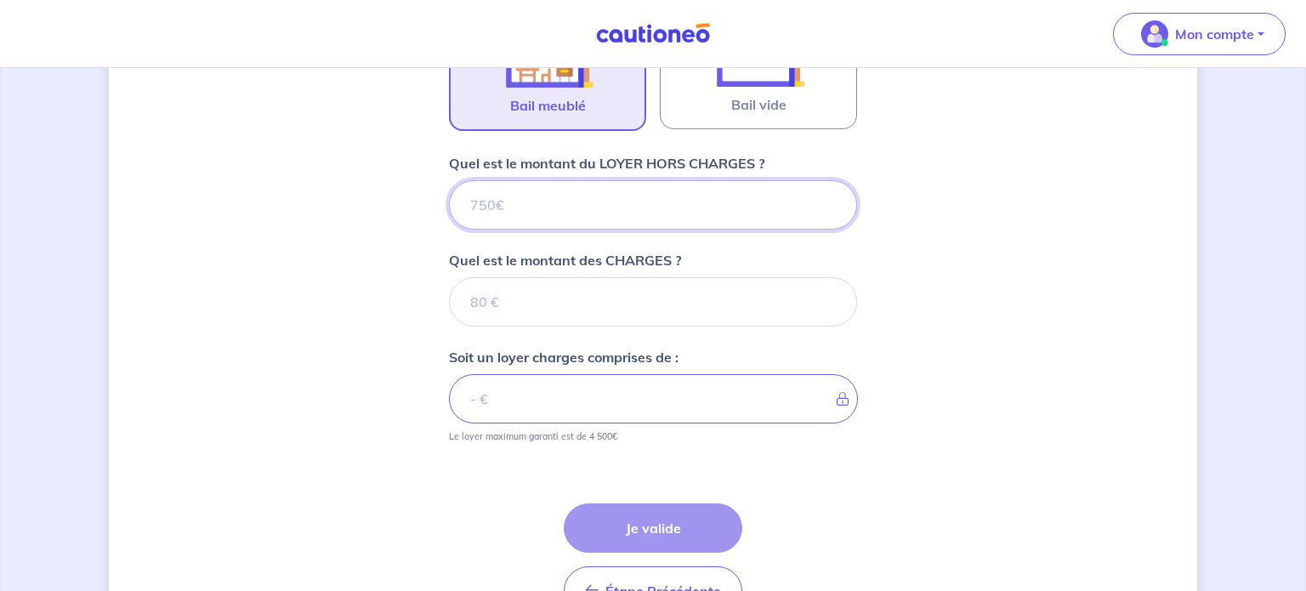
click at [579, 222] on input "Quel est le montant du LOYER HORS CHARGES ?" at bounding box center [653, 204] width 408 height 49
type input "6"
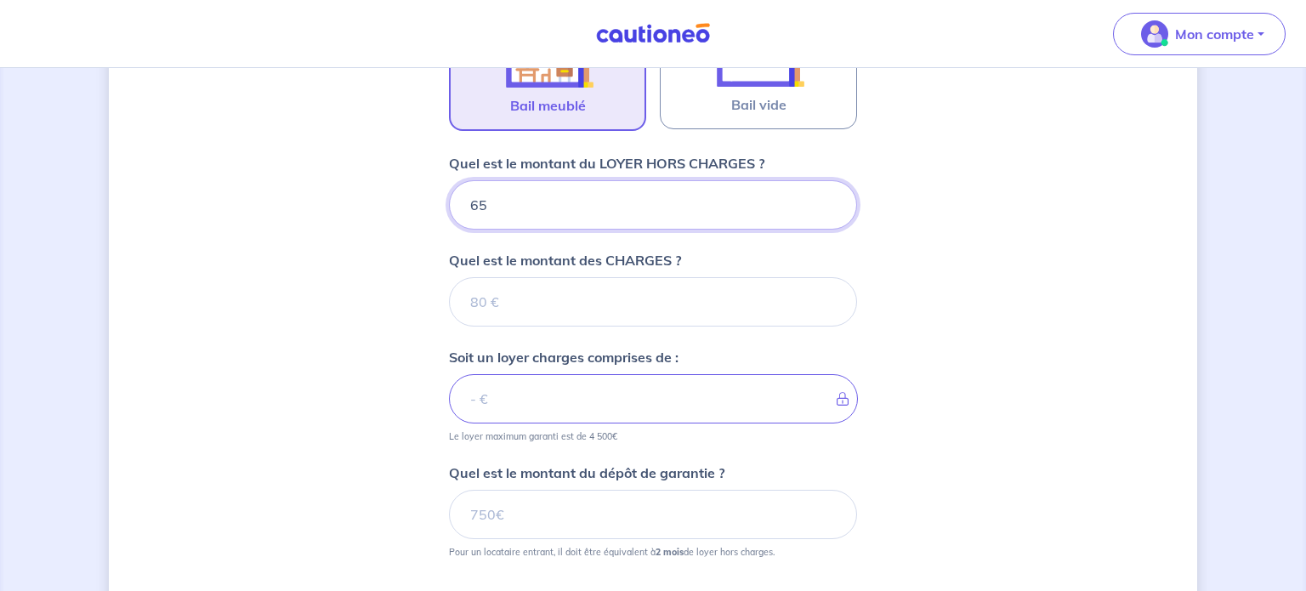
type input "650"
click at [621, 298] on input "Quel est le montant des CHARGES ?" at bounding box center [653, 301] width 408 height 49
type input "45"
type input "695"
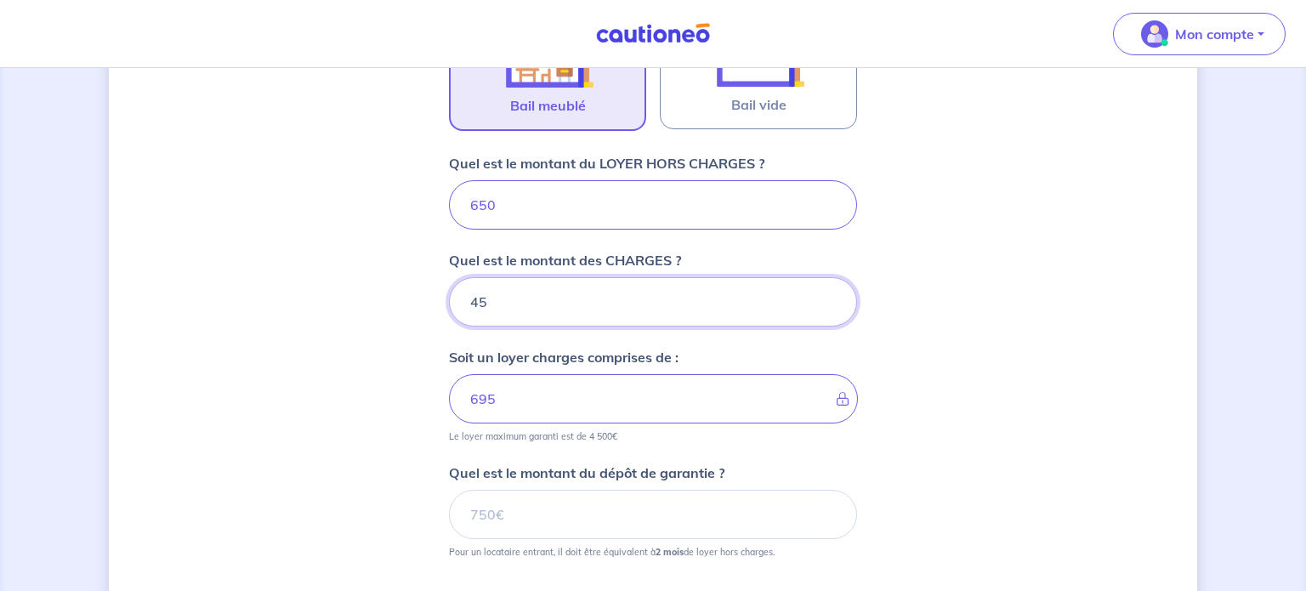
type input "45"
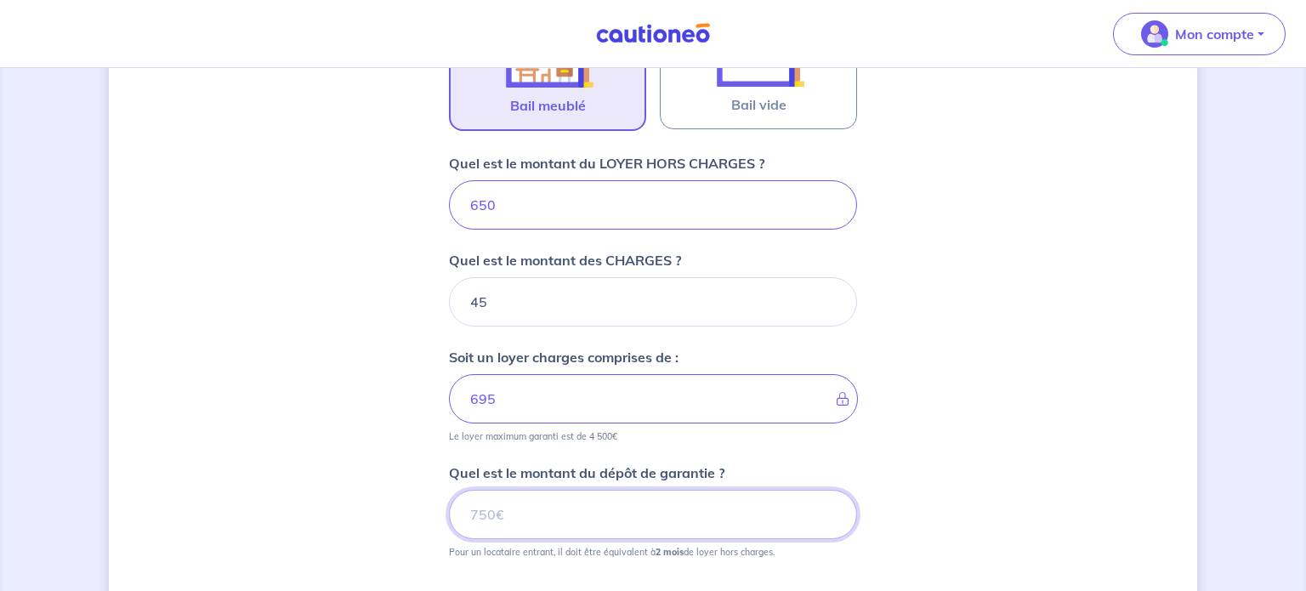
click at [548, 507] on input "Quel est le montant du dépôt de garantie ?" at bounding box center [653, 514] width 408 height 49
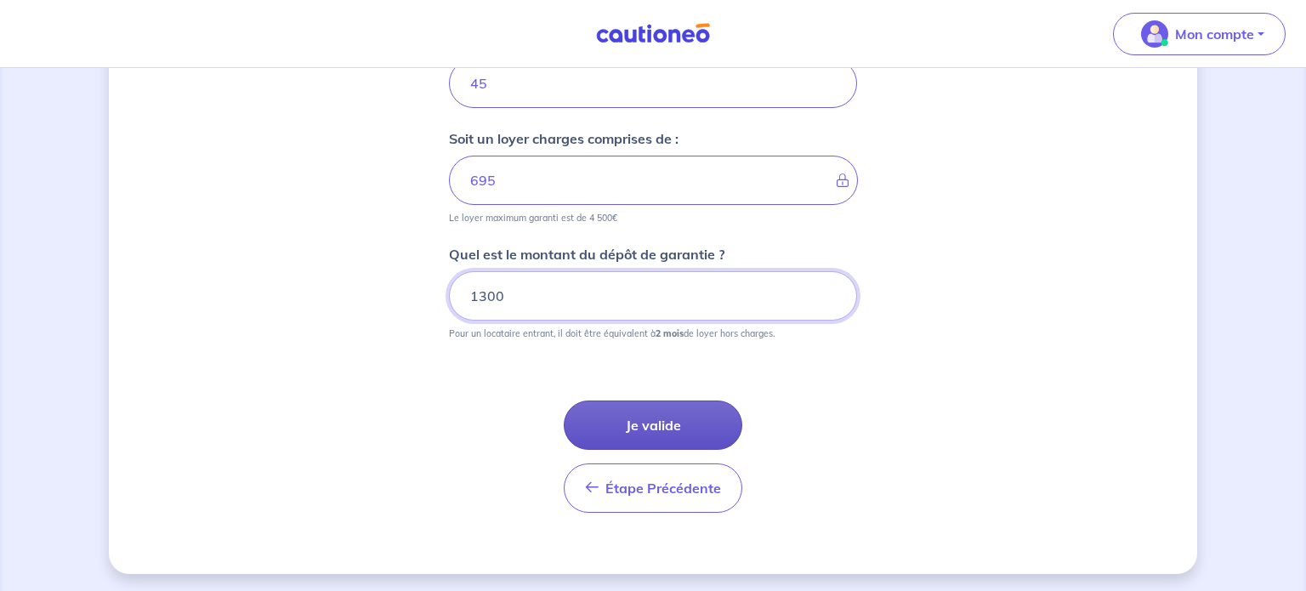
type input "1300"
click at [690, 408] on button "Je valide" at bounding box center [653, 424] width 179 height 49
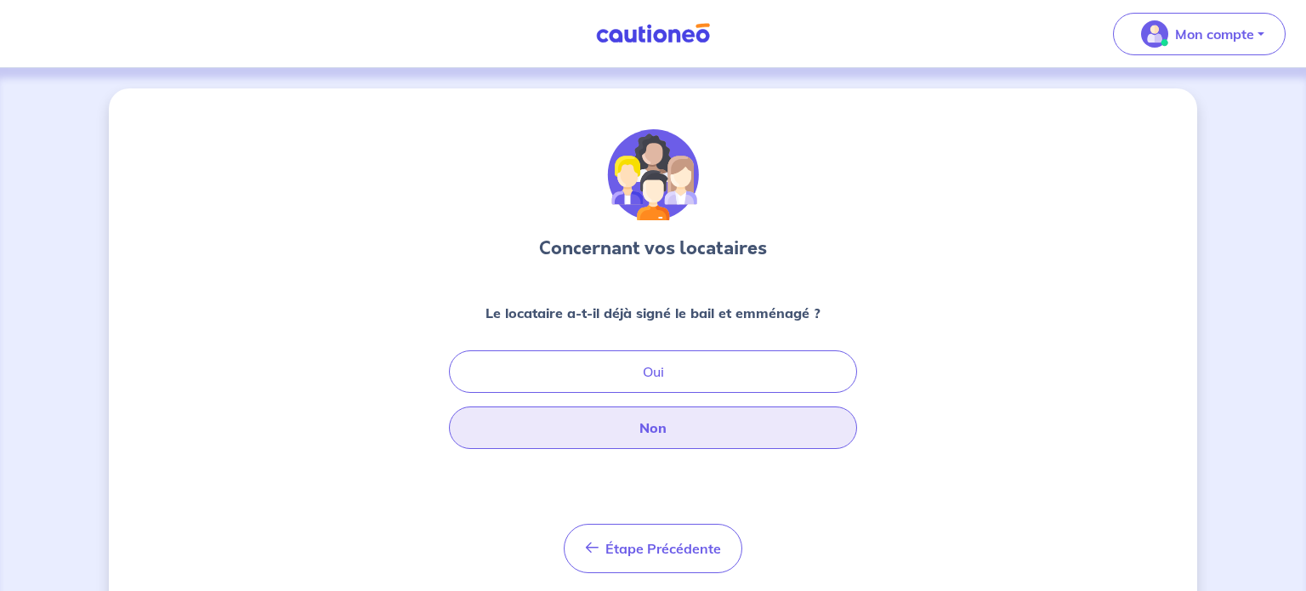
click at [690, 408] on button "Non" at bounding box center [653, 427] width 408 height 43
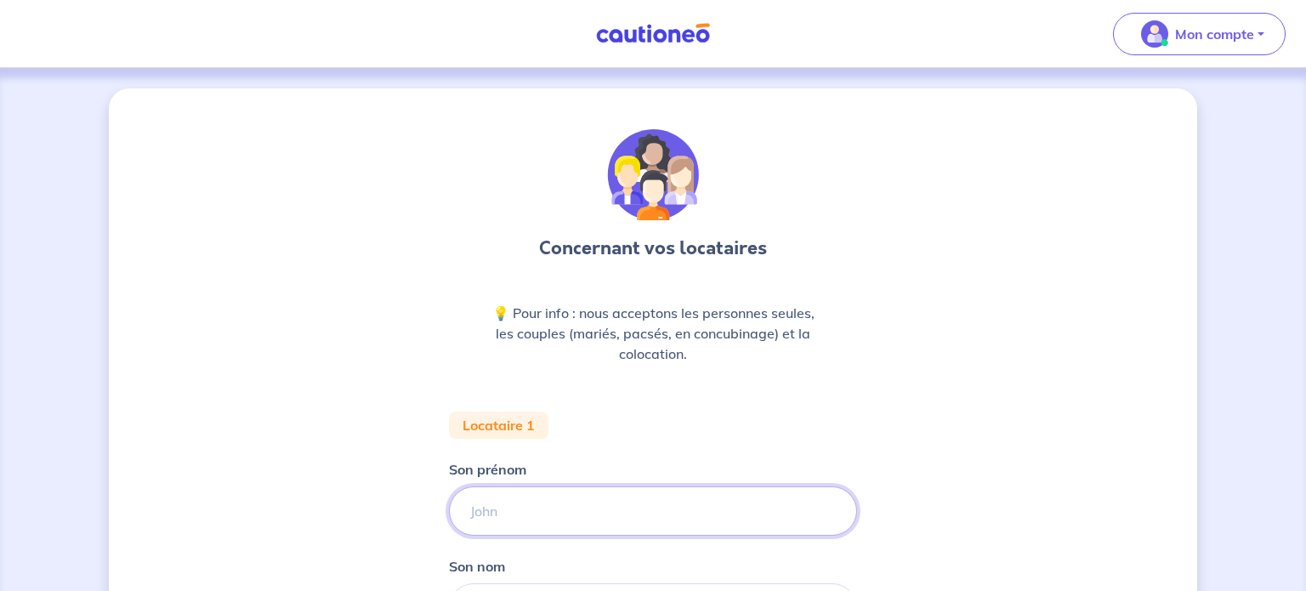
click at [537, 490] on input "Son prénom" at bounding box center [653, 510] width 408 height 49
type input "serguei"
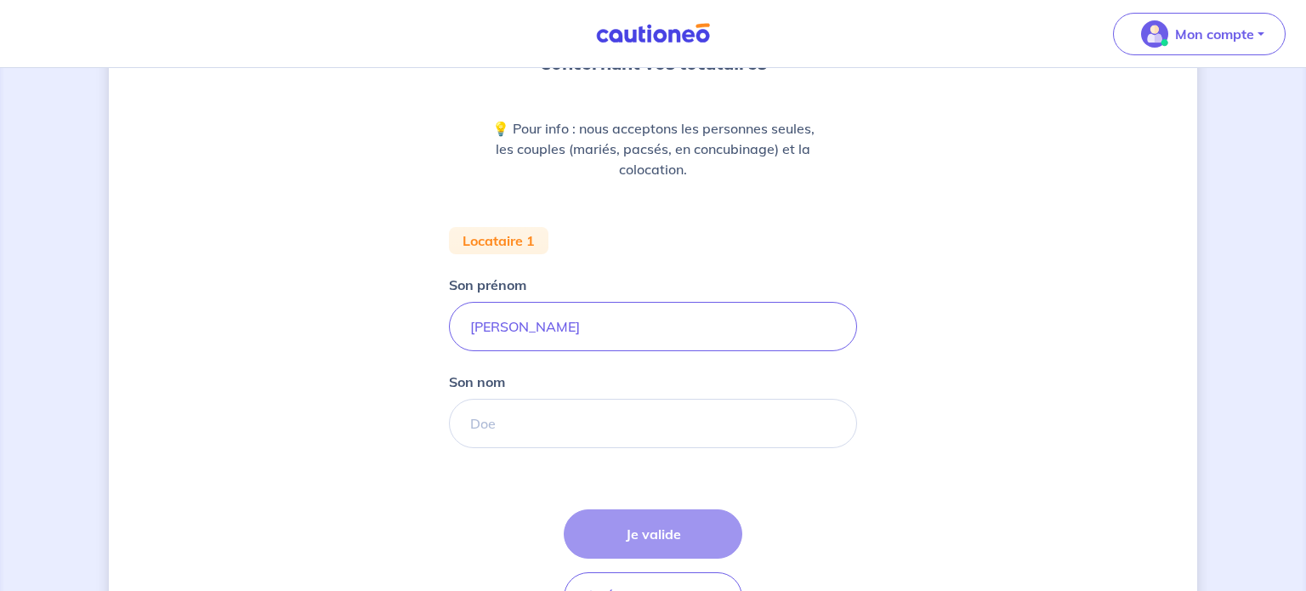
scroll to position [187, 0]
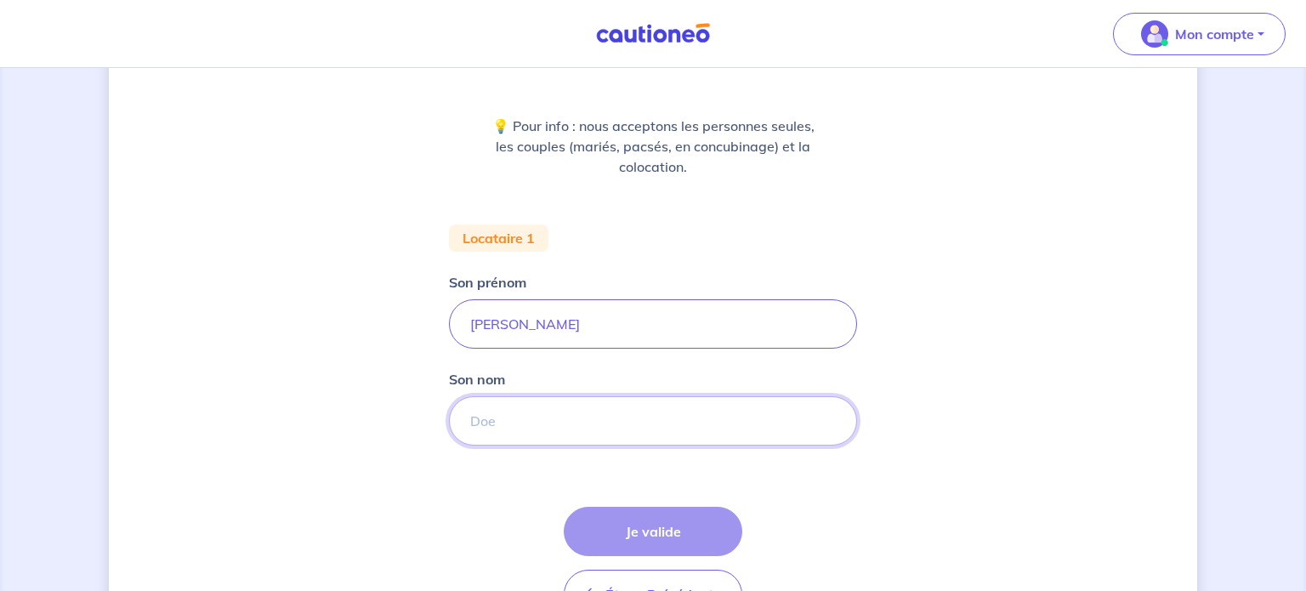
click at [480, 424] on input "Son nom" at bounding box center [653, 420] width 408 height 49
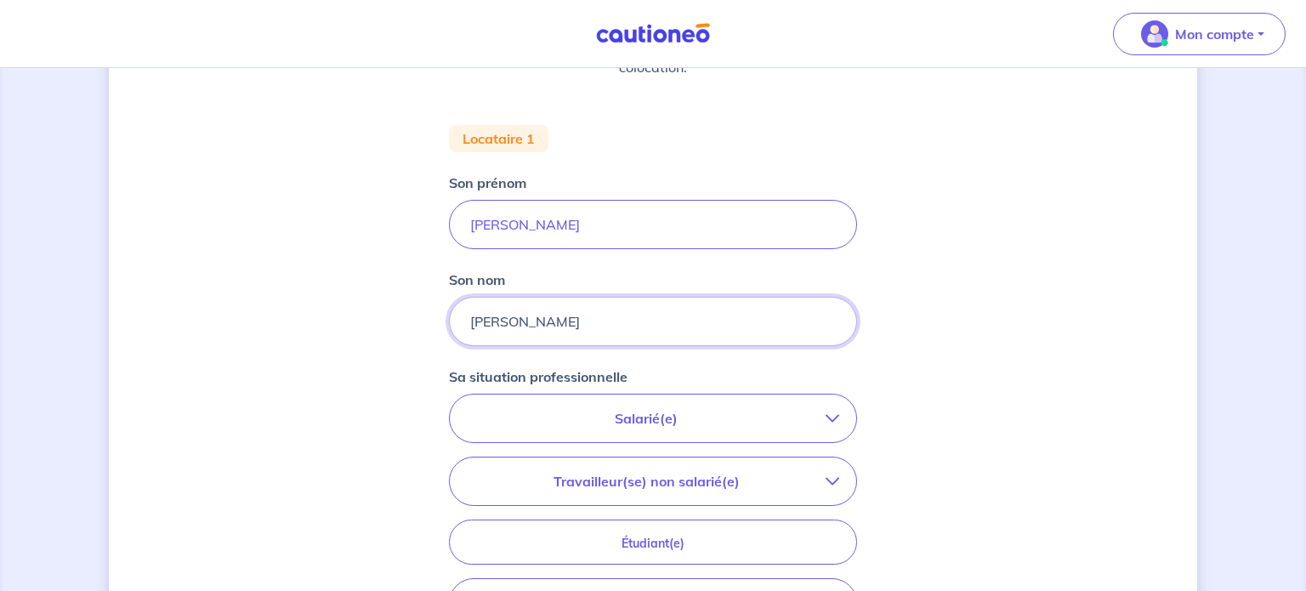
scroll to position [299, 0]
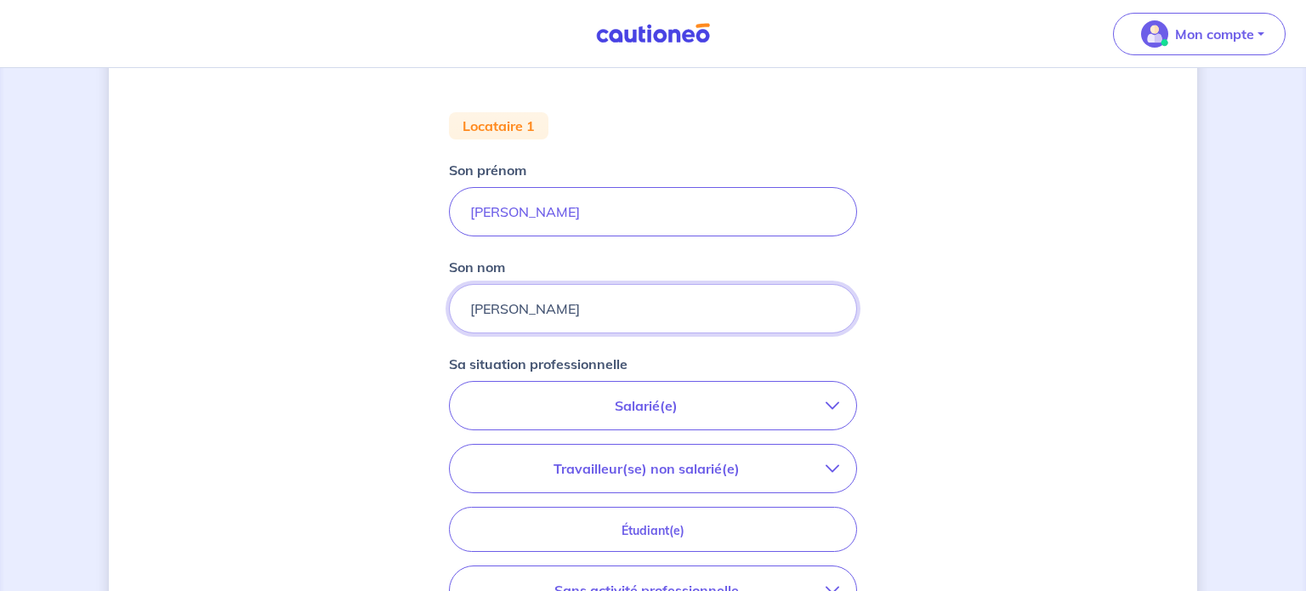
type input "hetzel"
click at [796, 416] on button "Salarié(e)" at bounding box center [653, 406] width 406 height 48
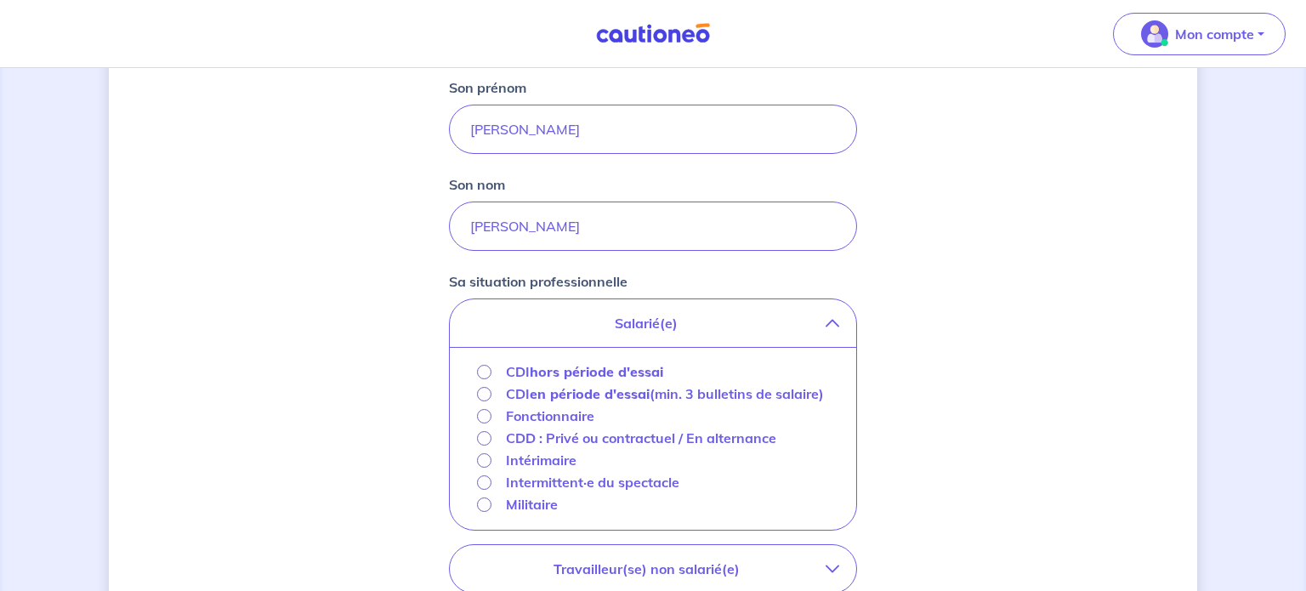
scroll to position [383, 0]
click at [488, 437] on input "CDD : Privé ou contractuel / En alternance" at bounding box center [484, 437] width 14 height 14
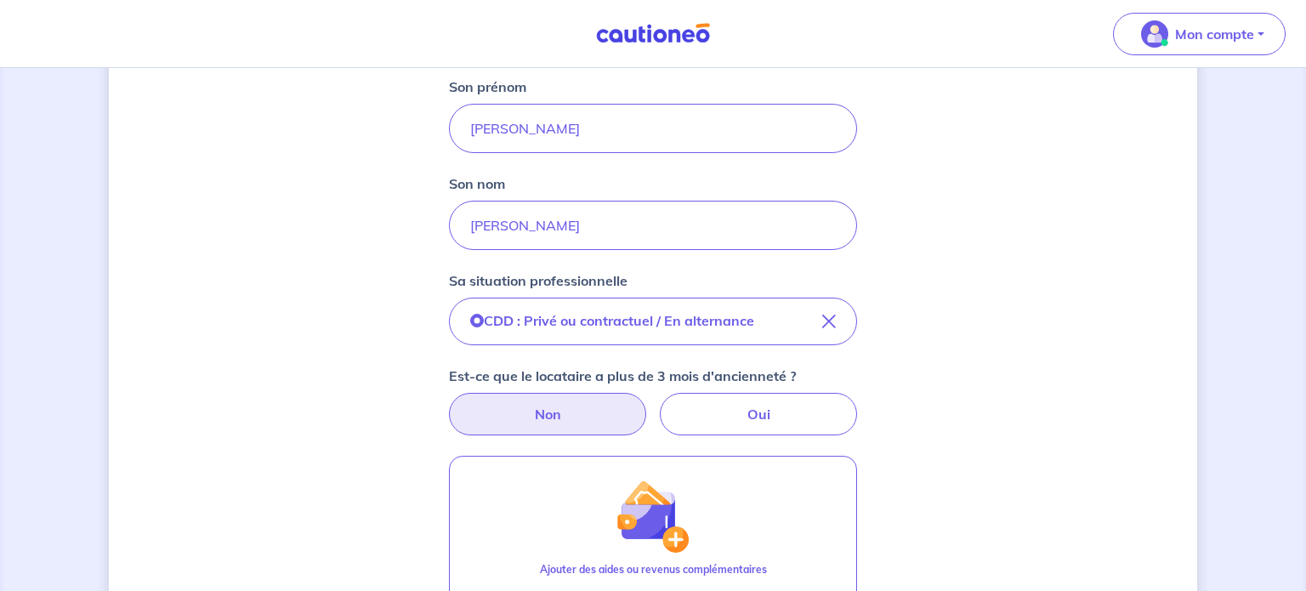
click at [595, 421] on label "Non" at bounding box center [547, 414] width 197 height 43
click at [648, 404] on input "Non" at bounding box center [653, 398] width 11 height 11
radio input "true"
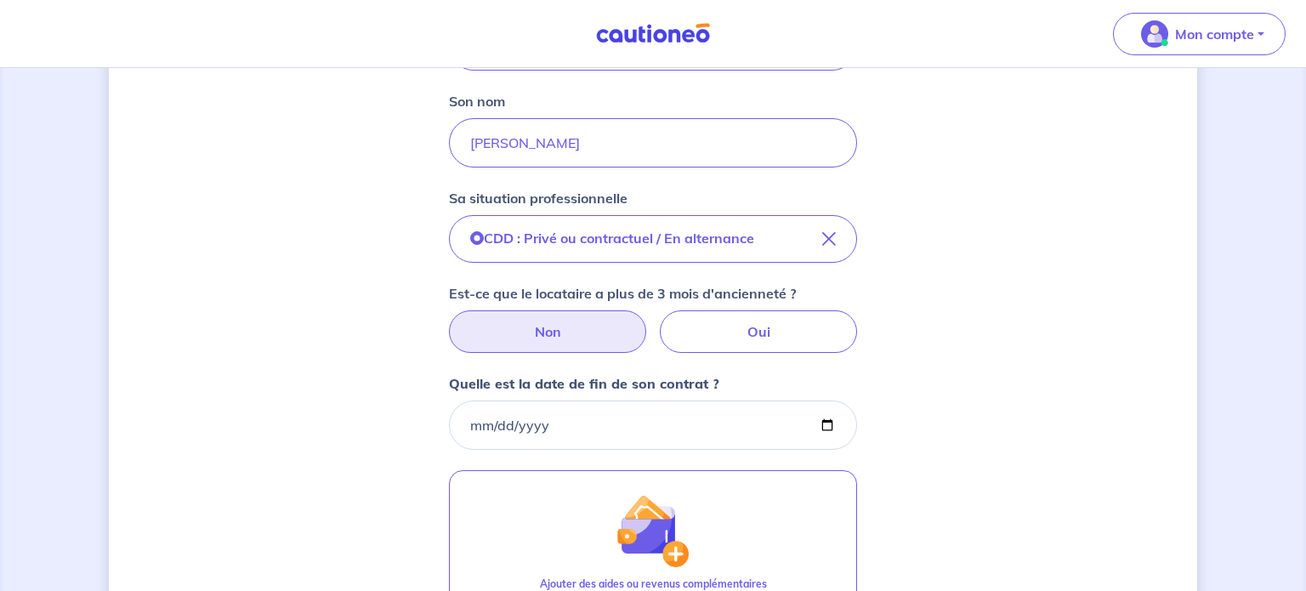
scroll to position [466, 0]
click at [541, 429] on input "Quelle est la date de fin de son contrat ?" at bounding box center [653, 424] width 408 height 49
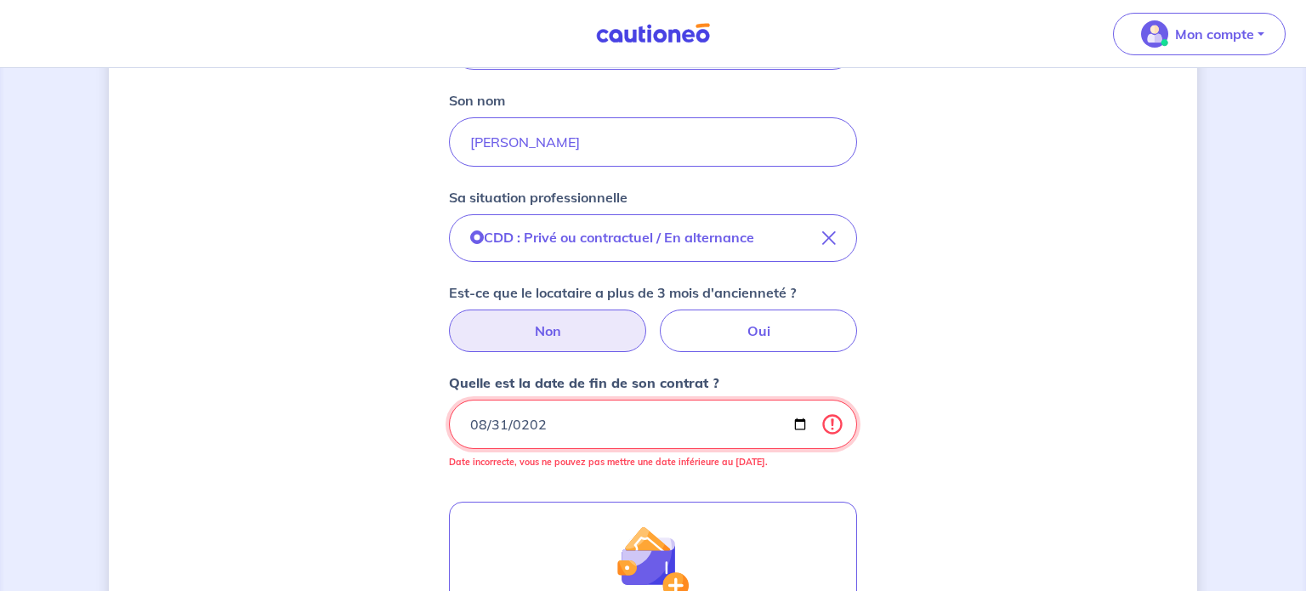
type input "2026-08-31"
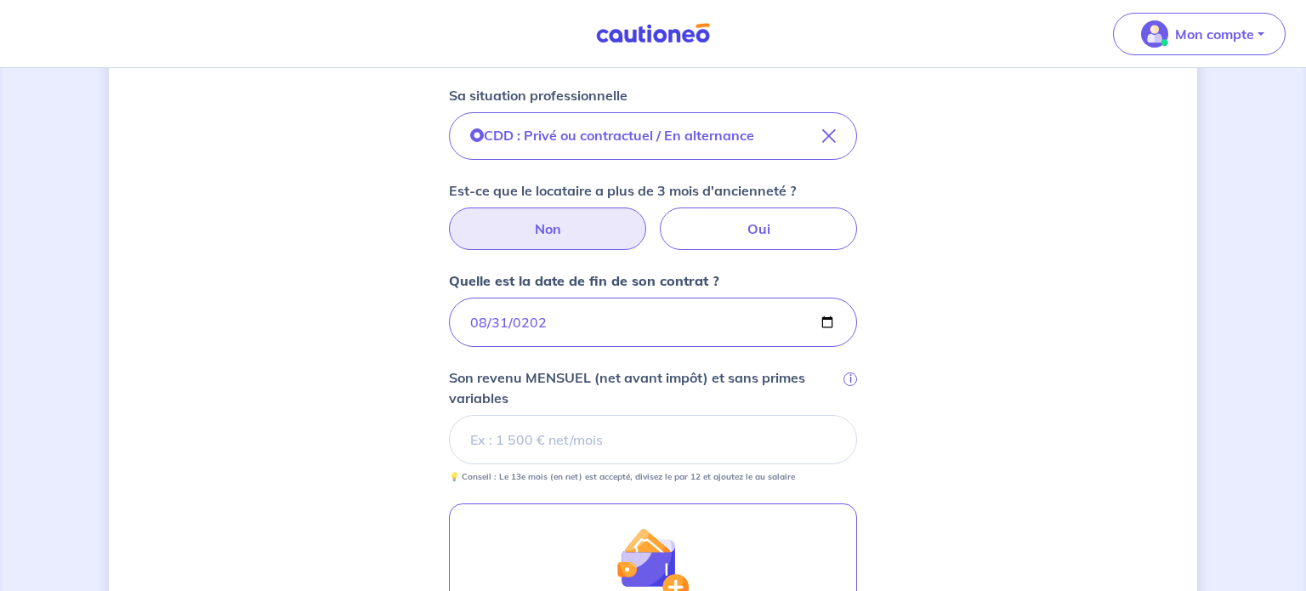
scroll to position [569, 0]
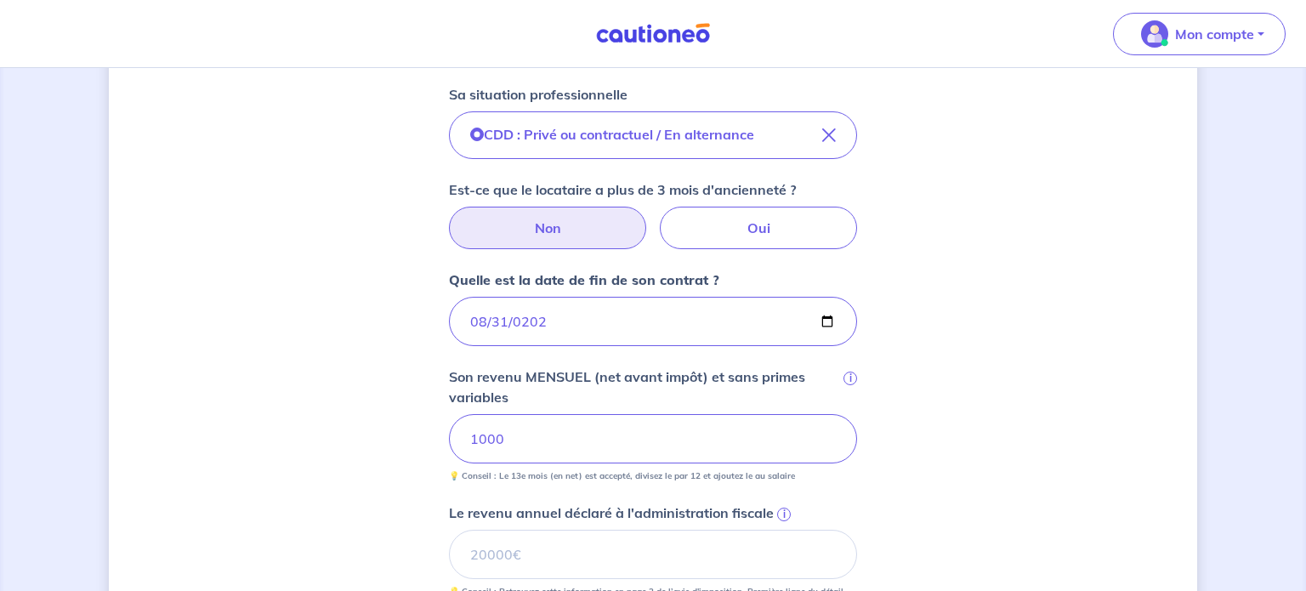
click at [991, 379] on div "Concernant vos locataires 💡 Pour info : nous acceptons les personnes seules, le…" at bounding box center [653, 277] width 1088 height 1515
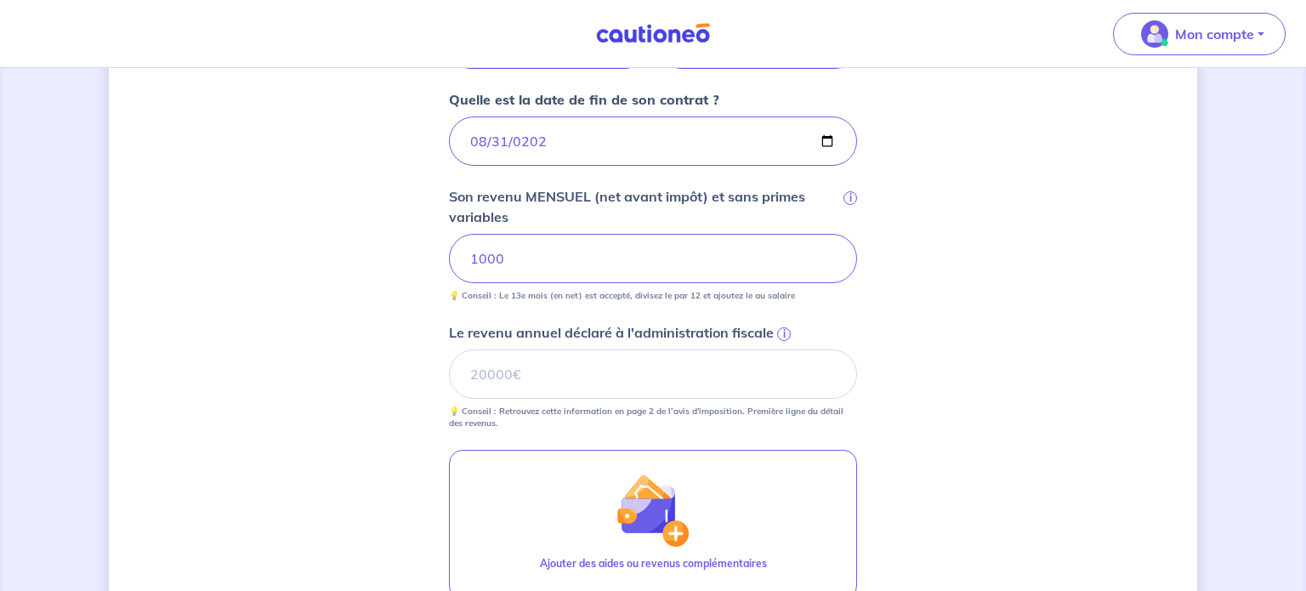
scroll to position [752, 0]
click at [627, 376] on input "Le revenu annuel déclaré à l'administration fiscale i" at bounding box center [653, 371] width 408 height 49
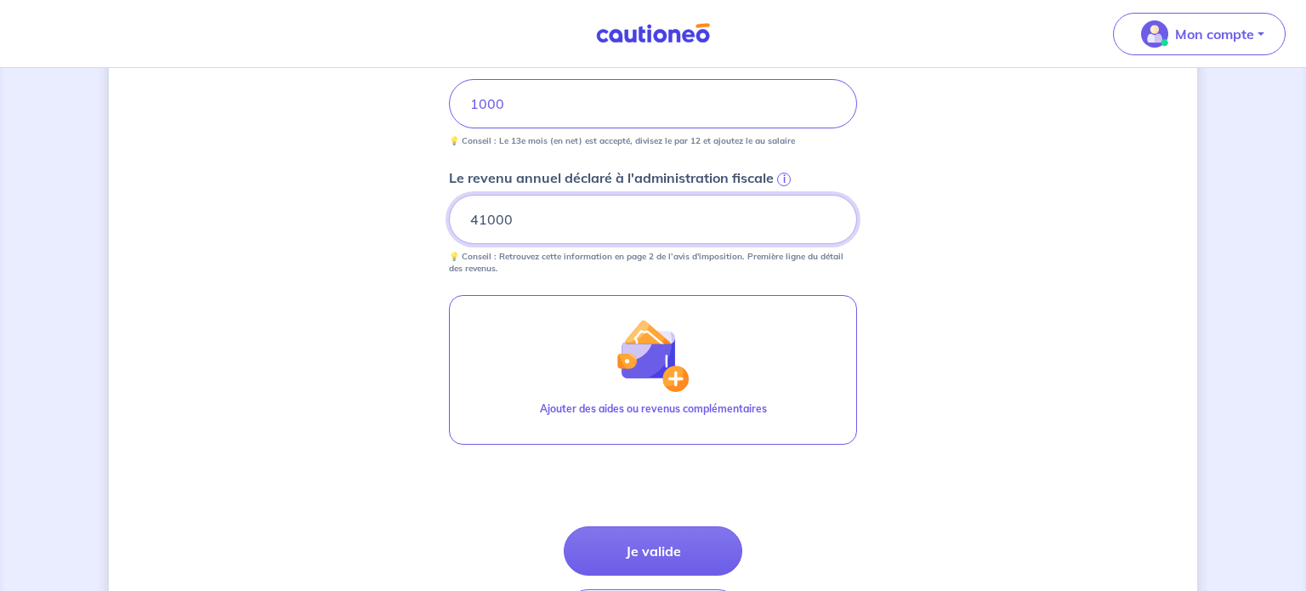
scroll to position [906, 0]
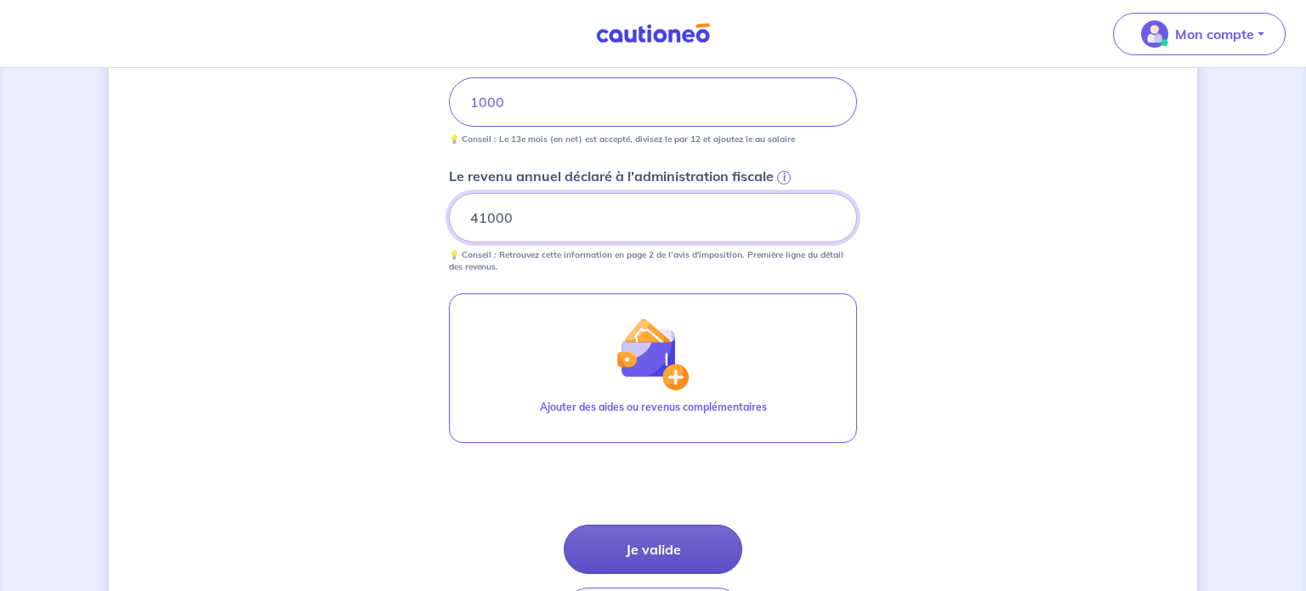
type input "41000"
click at [684, 546] on button "Je valide" at bounding box center [653, 549] width 179 height 49
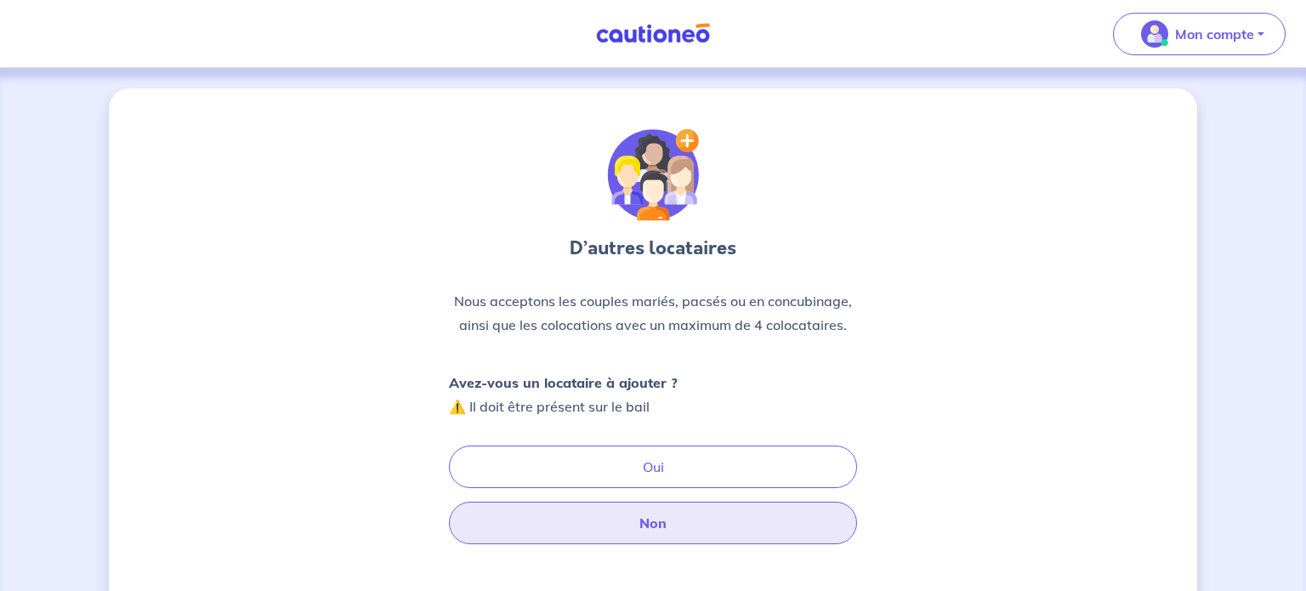
click at [666, 517] on button "Non" at bounding box center [653, 523] width 408 height 43
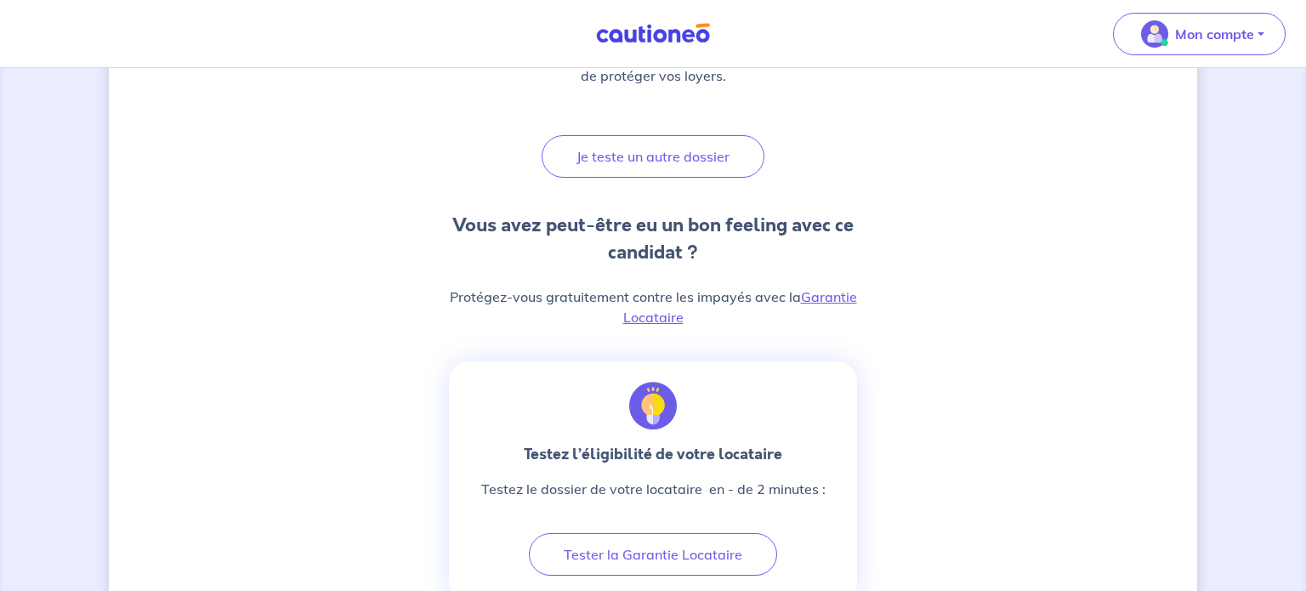
scroll to position [329, 0]
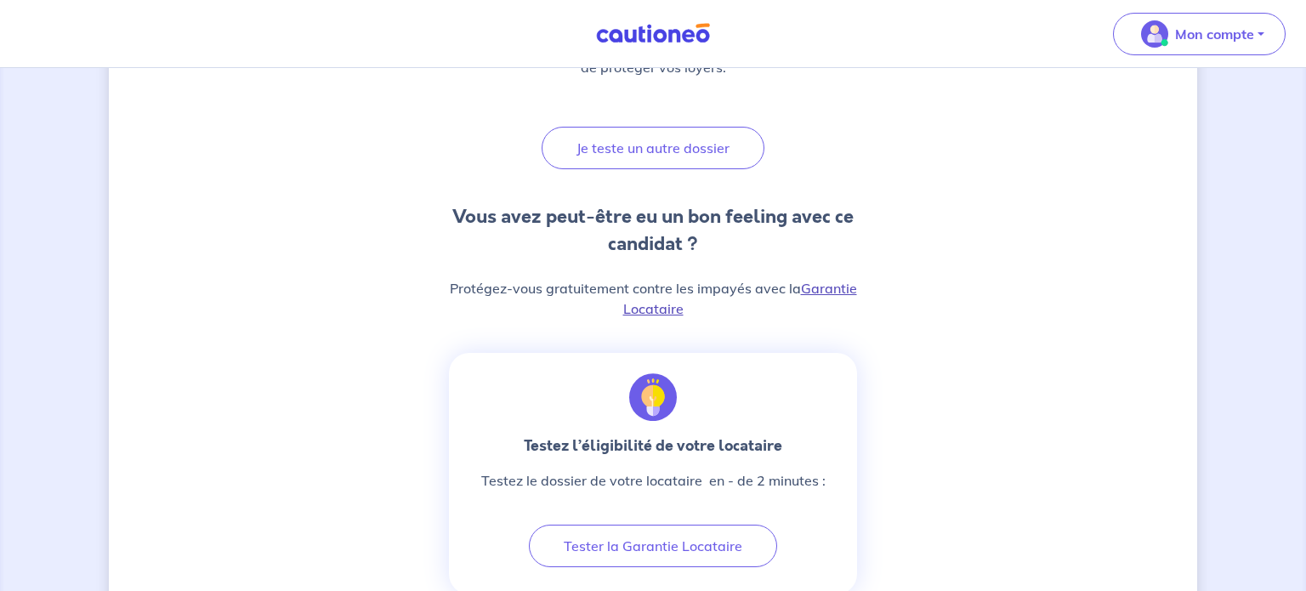
click at [826, 291] on link "Garantie Locataire" at bounding box center [740, 298] width 234 height 37
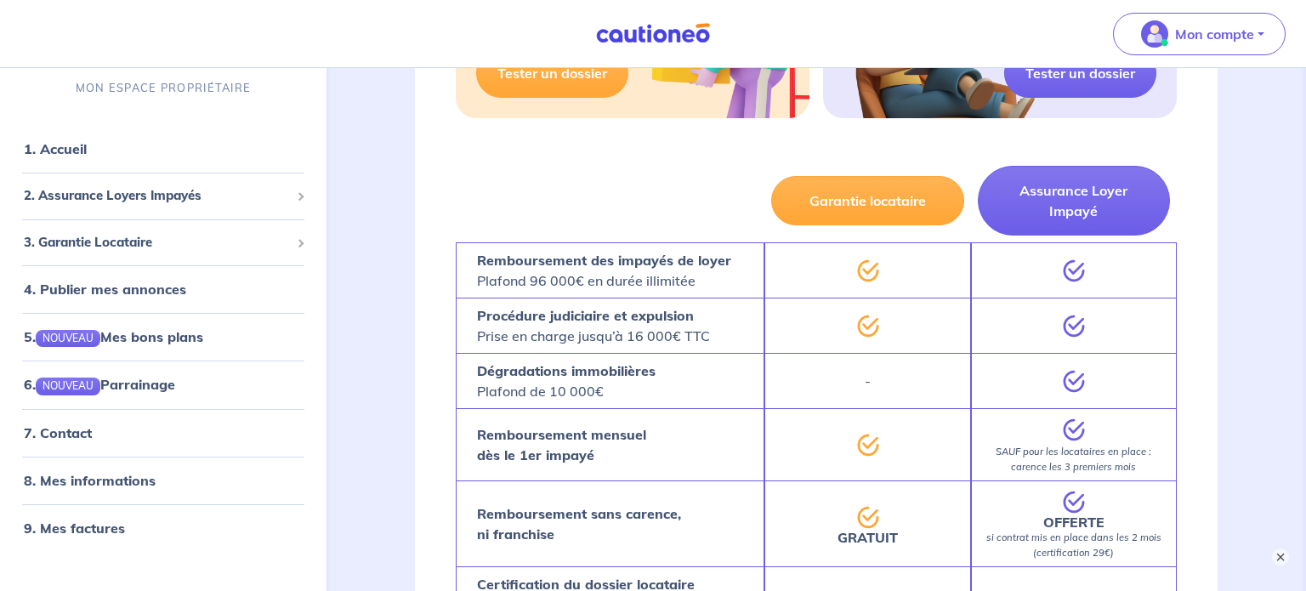
scroll to position [517, 0]
